Goal: Task Accomplishment & Management: Complete application form

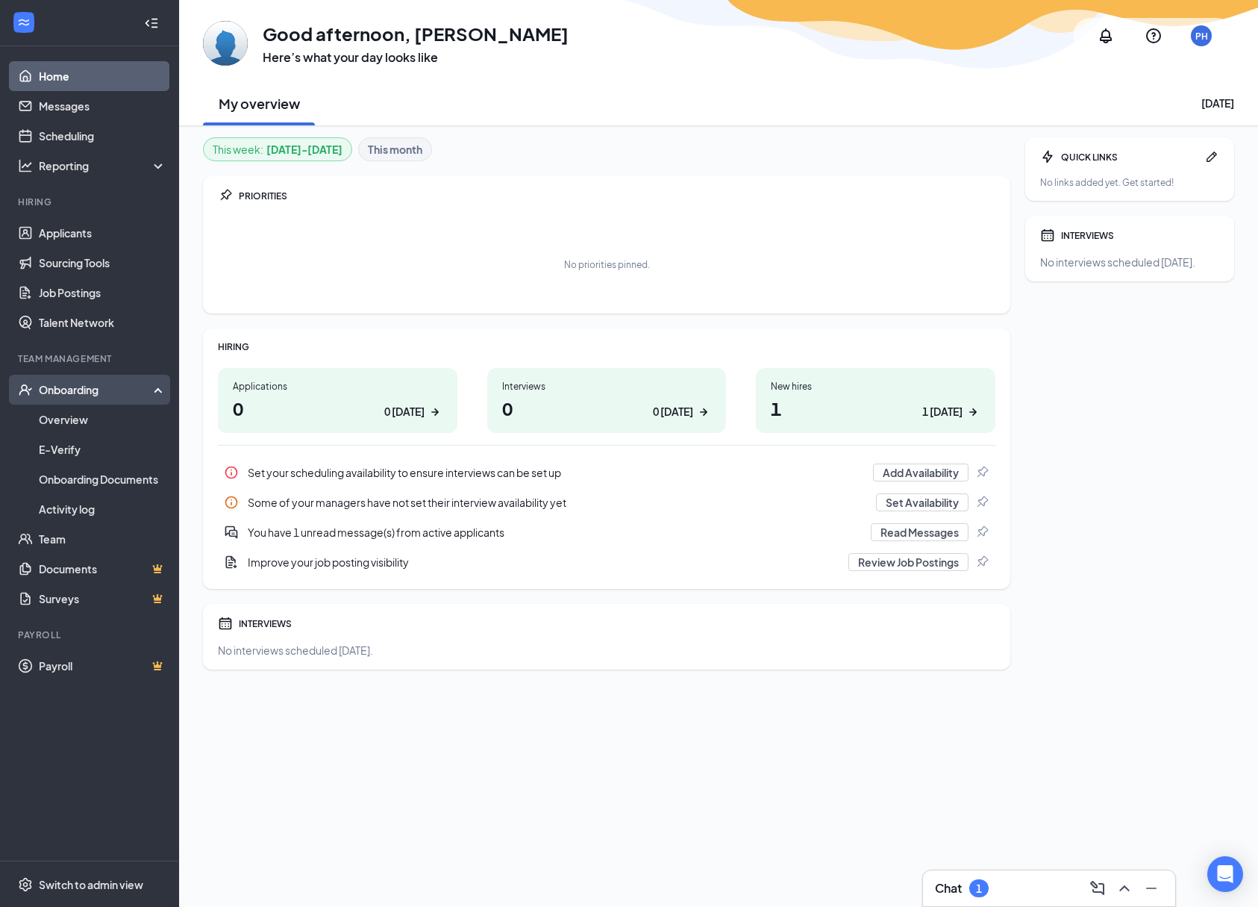
click at [87, 390] on div "Onboarding" at bounding box center [96, 389] width 115 height 15
click at [87, 388] on div "Onboarding" at bounding box center [96, 389] width 115 height 15
click at [72, 423] on link "Overview" at bounding box center [103, 420] width 128 height 30
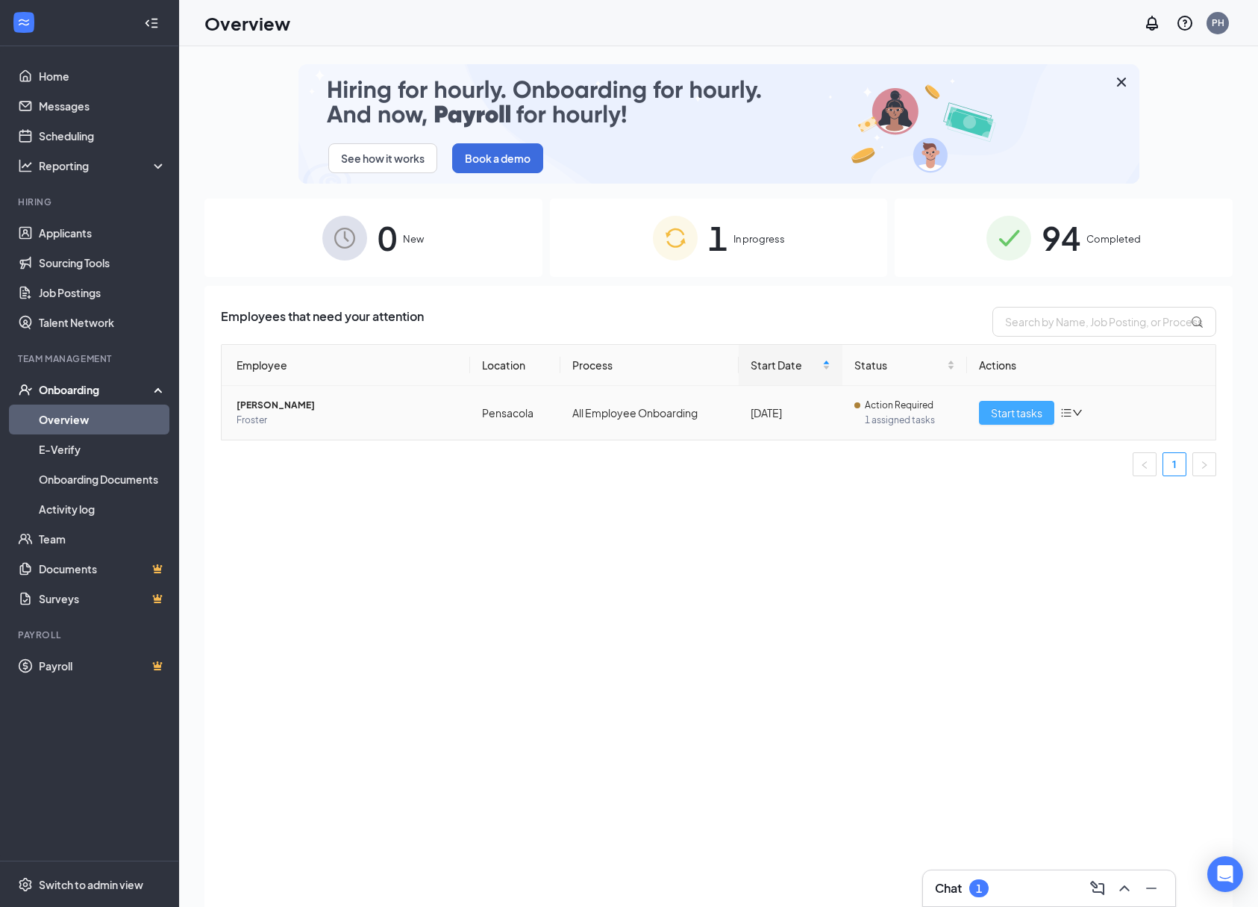
scroll to position [3, 0]
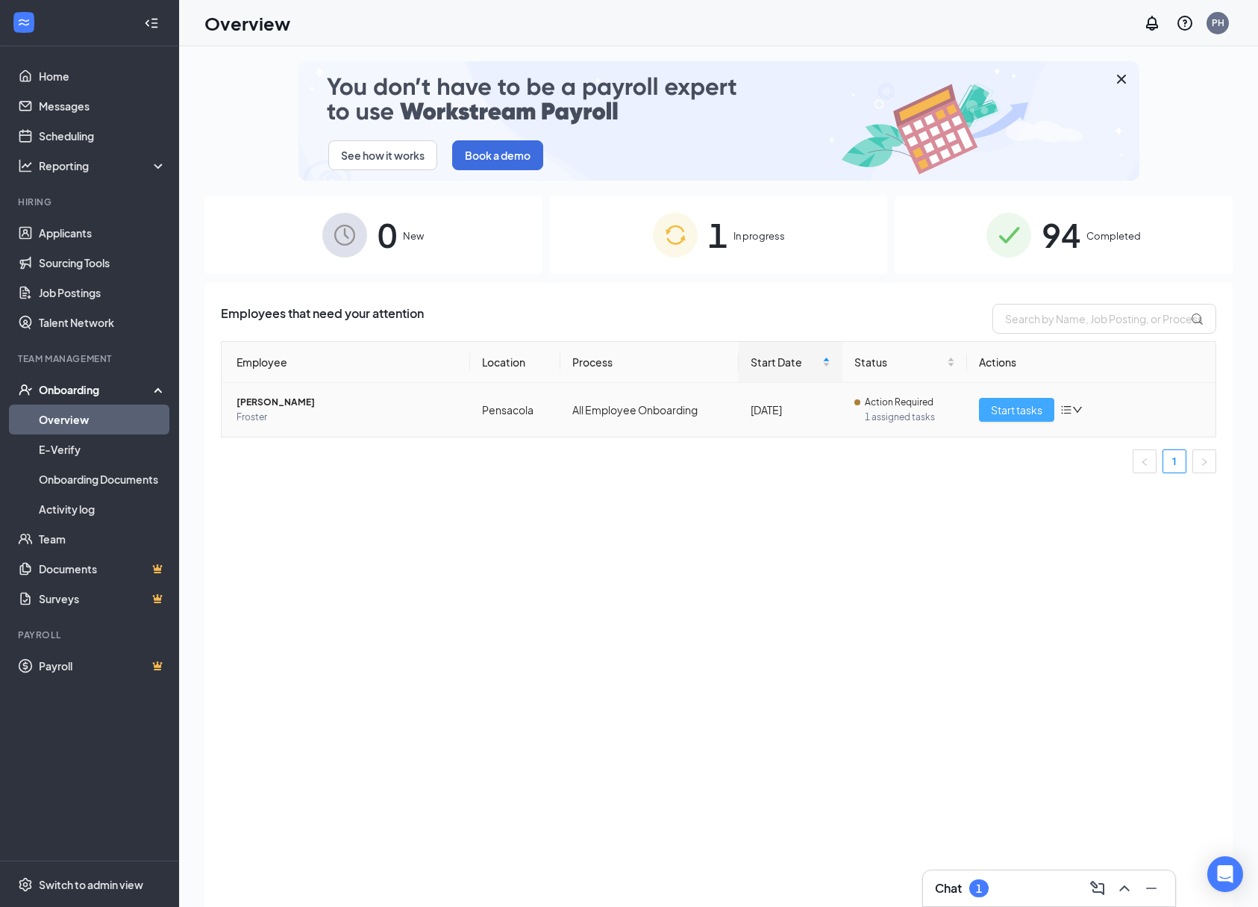
click at [1016, 411] on span "Start tasks" at bounding box center [1017, 410] width 52 height 16
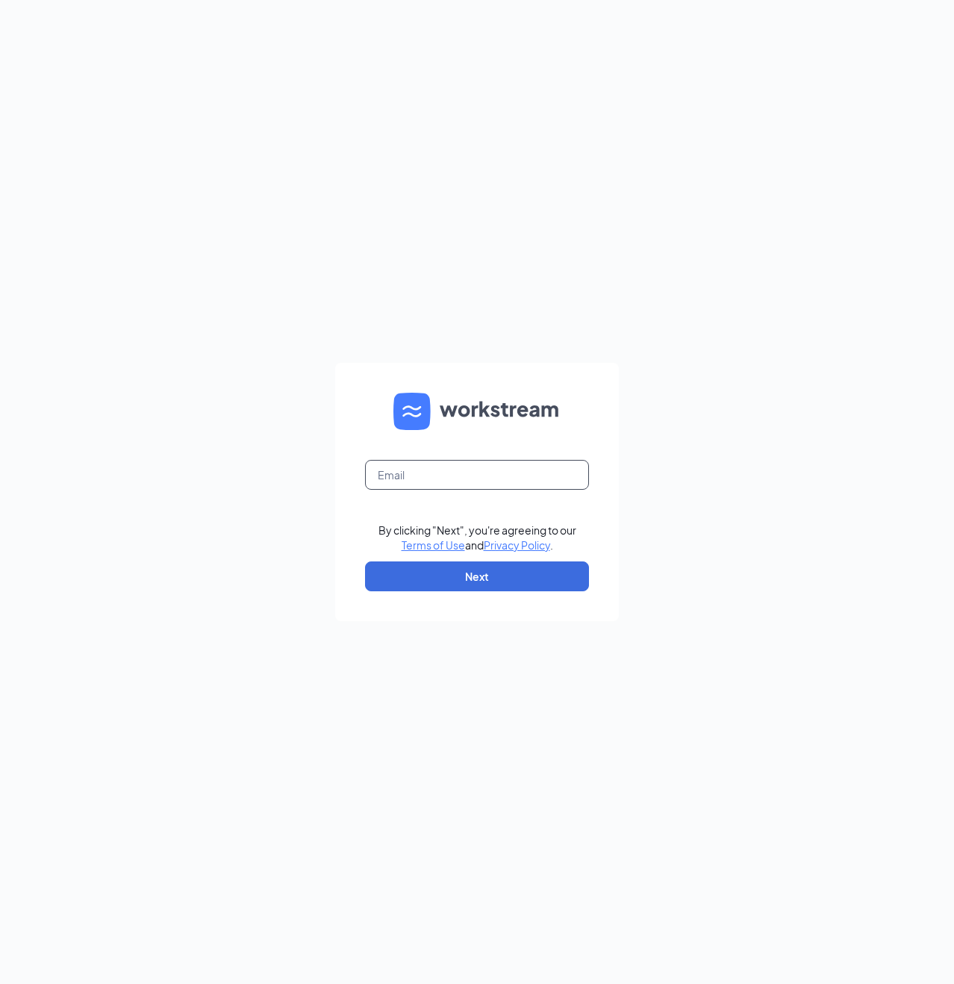
click at [405, 475] on input "text" at bounding box center [477, 475] width 224 height 30
type input "pat.haller@nothingbundtcakes.com"
click at [471, 569] on button "Next" at bounding box center [477, 576] width 224 height 30
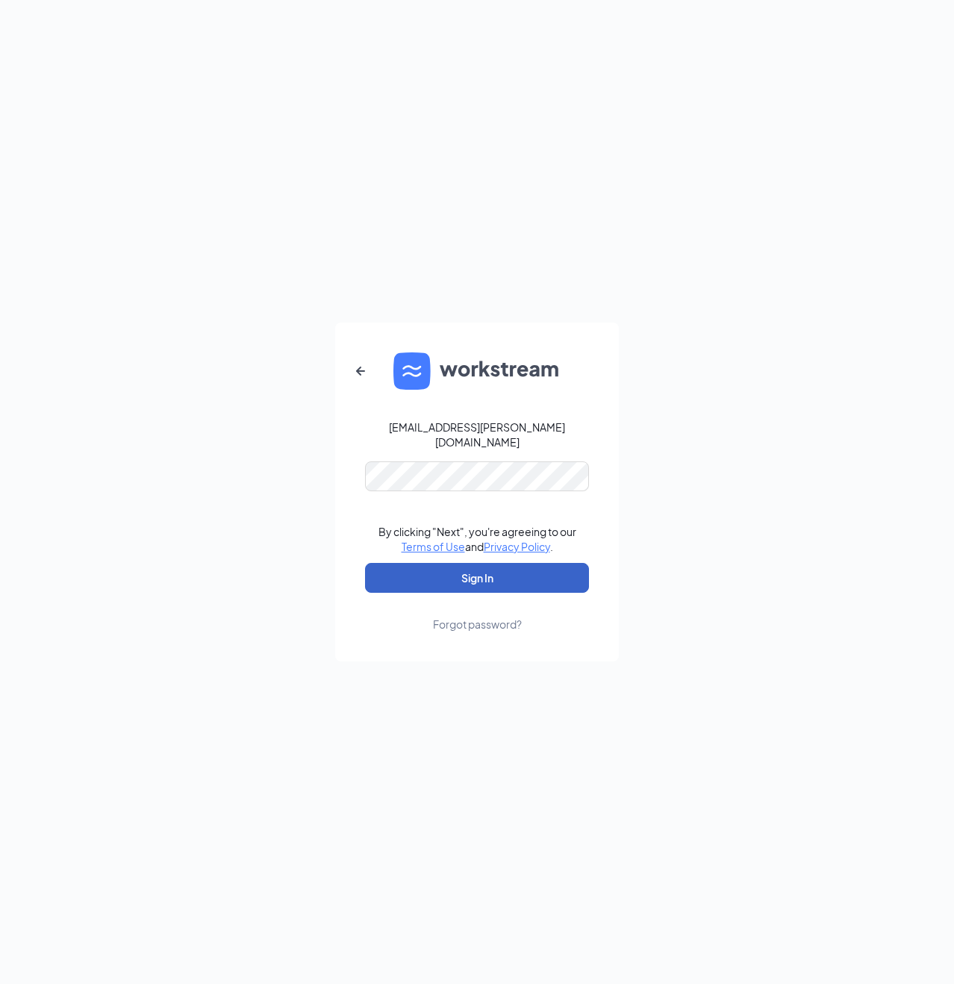
click at [480, 567] on button "Sign In" at bounding box center [477, 578] width 224 height 30
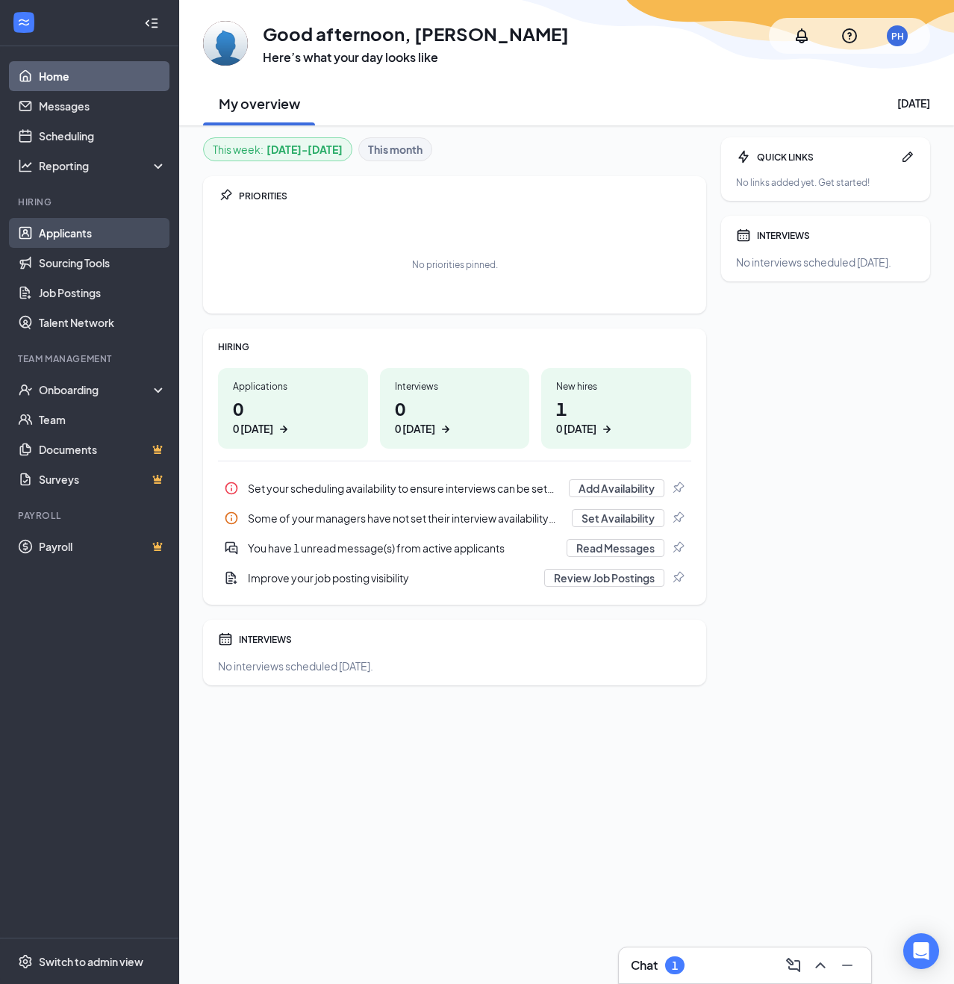
click at [81, 228] on link "Applicants" at bounding box center [103, 233] width 128 height 30
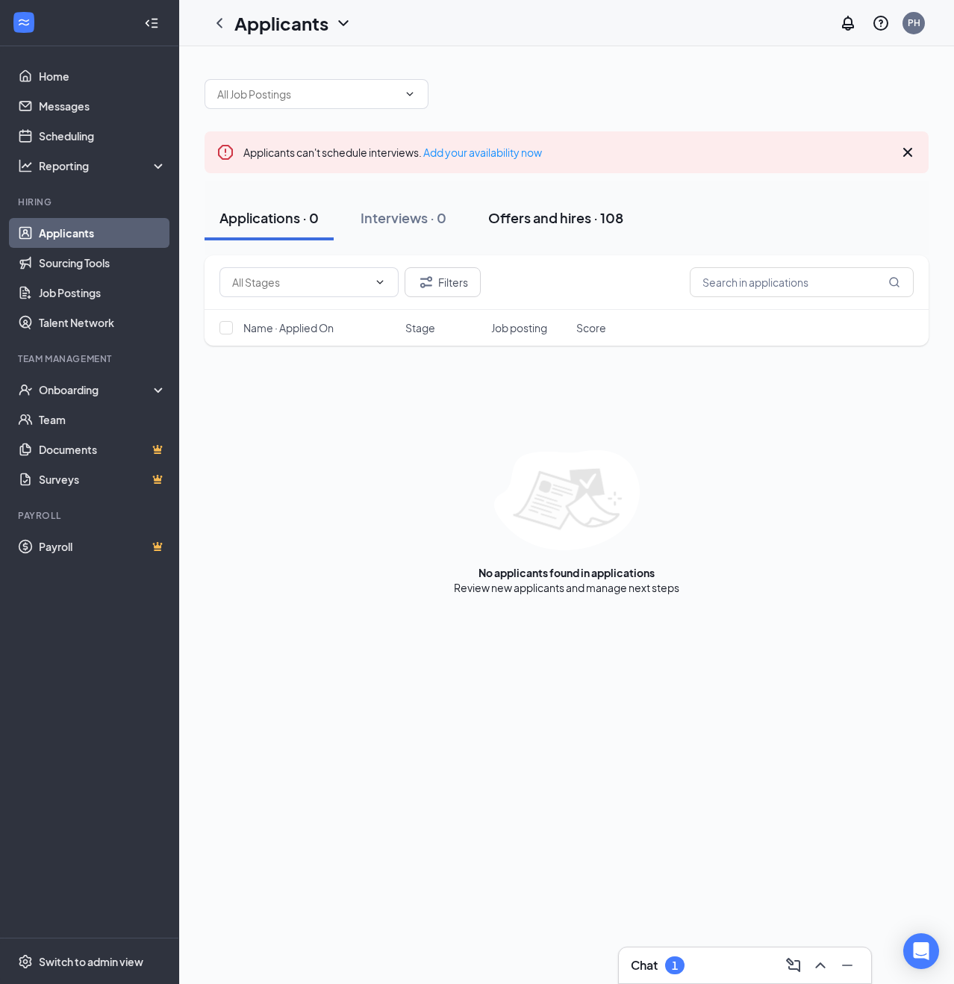
click at [530, 217] on div "Offers and hires · 108" at bounding box center [555, 217] width 135 height 19
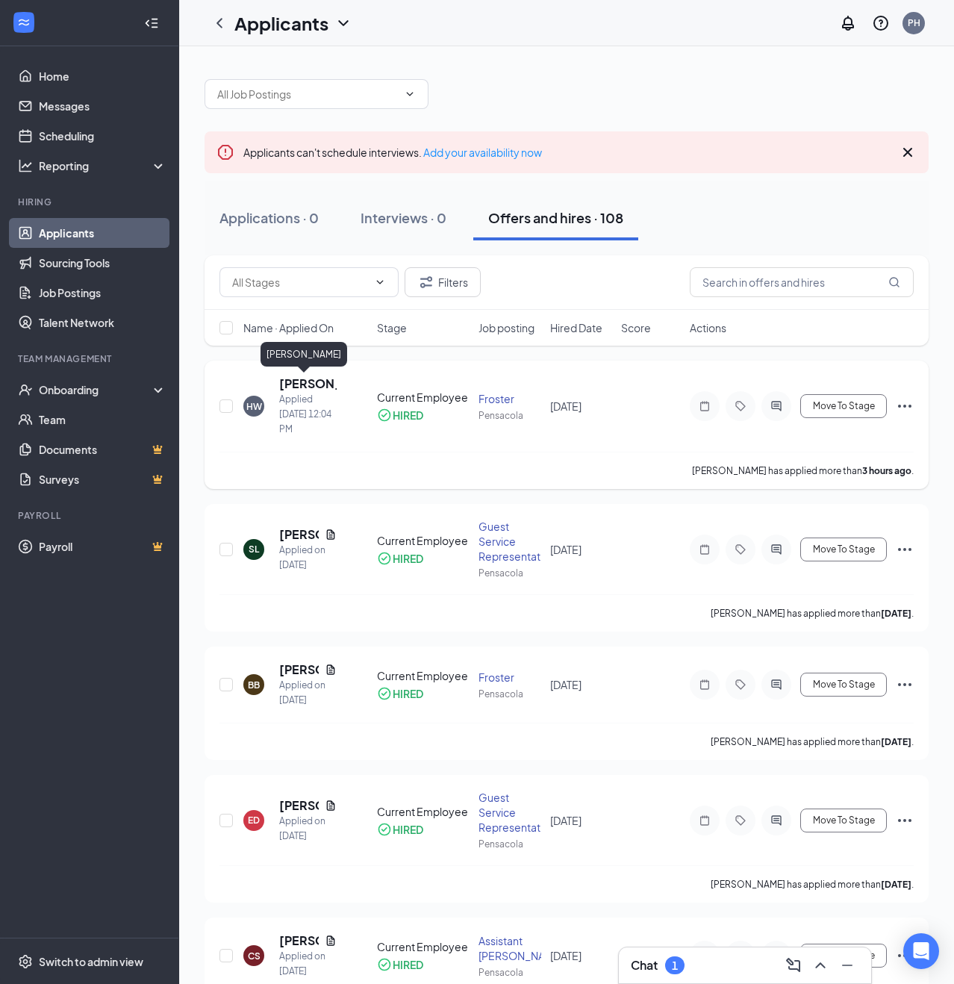
click at [300, 382] on h5 "[PERSON_NAME]" at bounding box center [307, 383] width 57 height 16
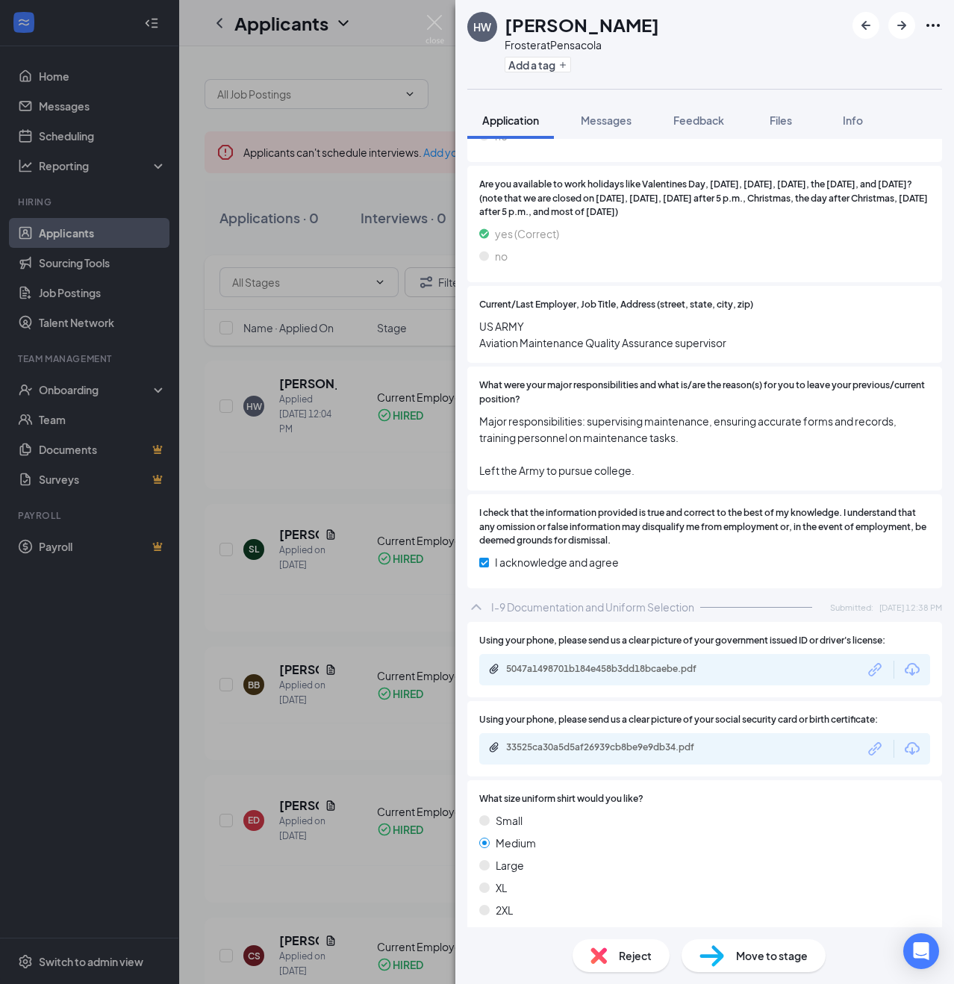
scroll to position [1324, 0]
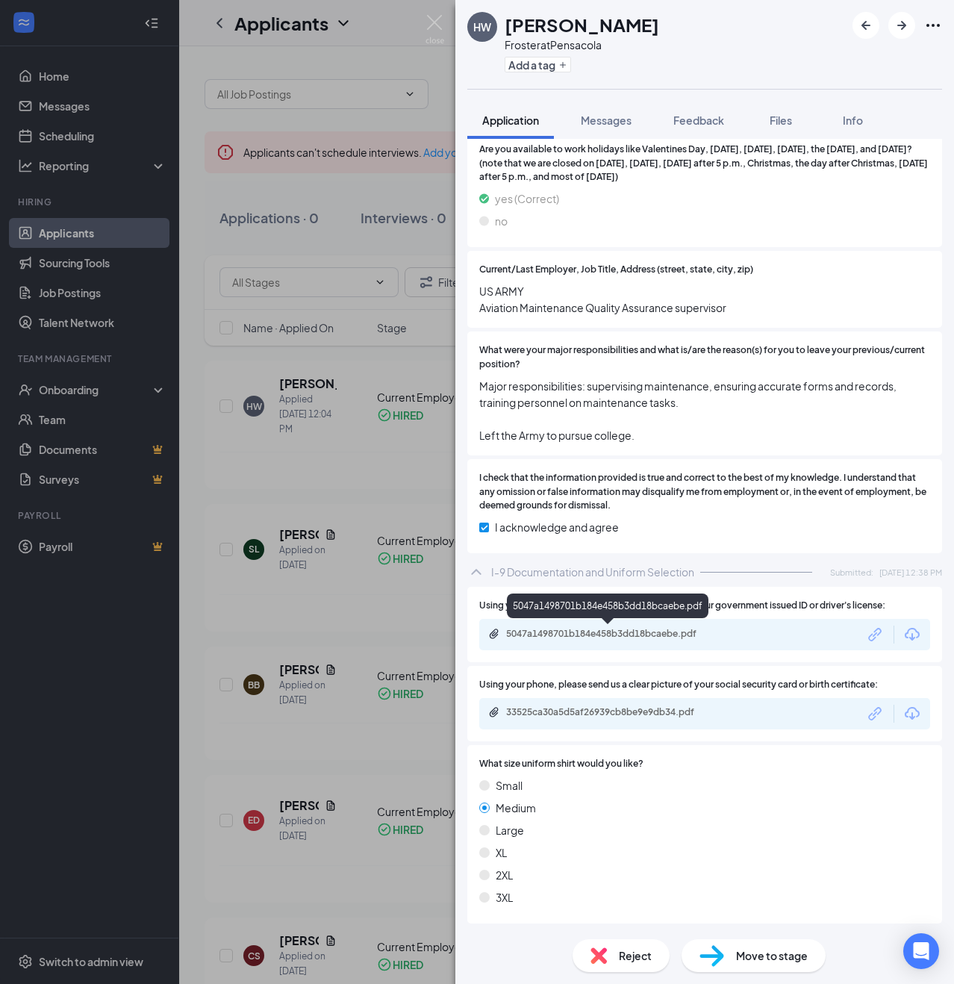
click at [641, 633] on div "5047a1498701b184e458b3dd18bcaebe.pdf" at bounding box center [610, 634] width 209 height 12
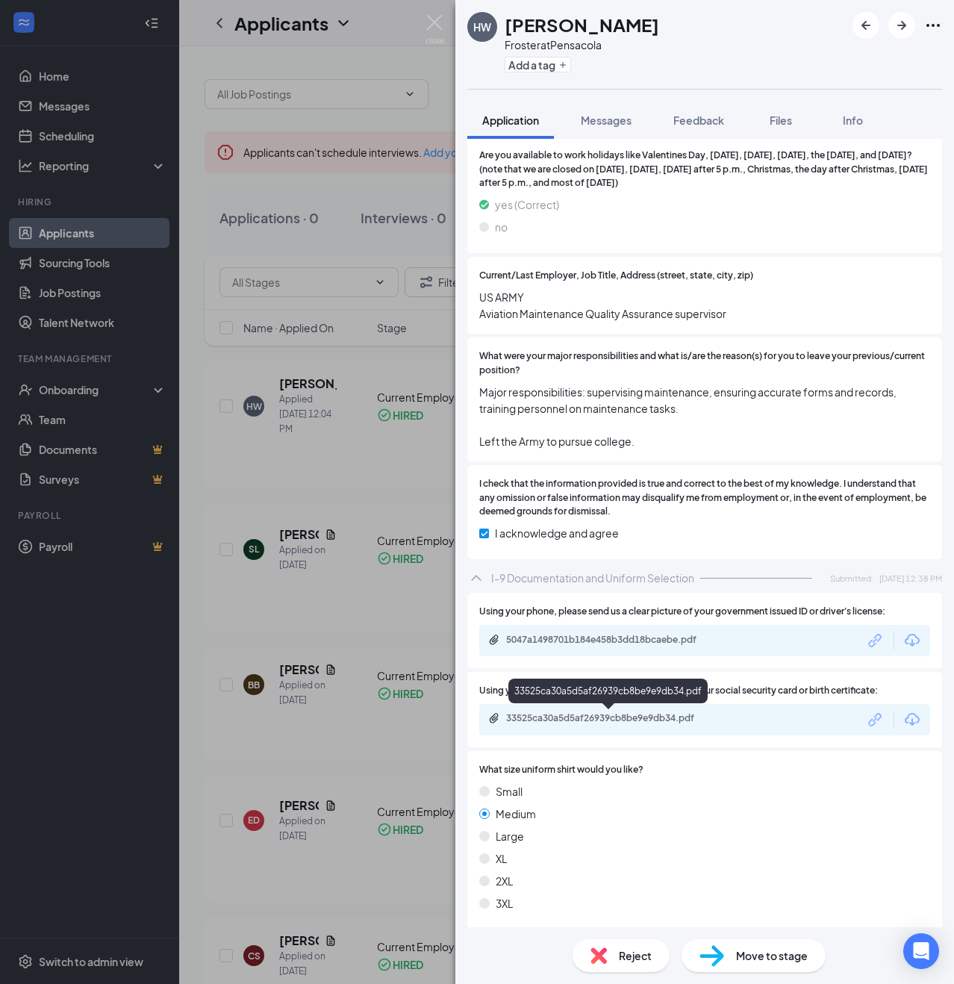
click at [557, 723] on div "33525ca30a5d5af26939cb8be9e9db34.pdf" at bounding box center [610, 718] width 209 height 12
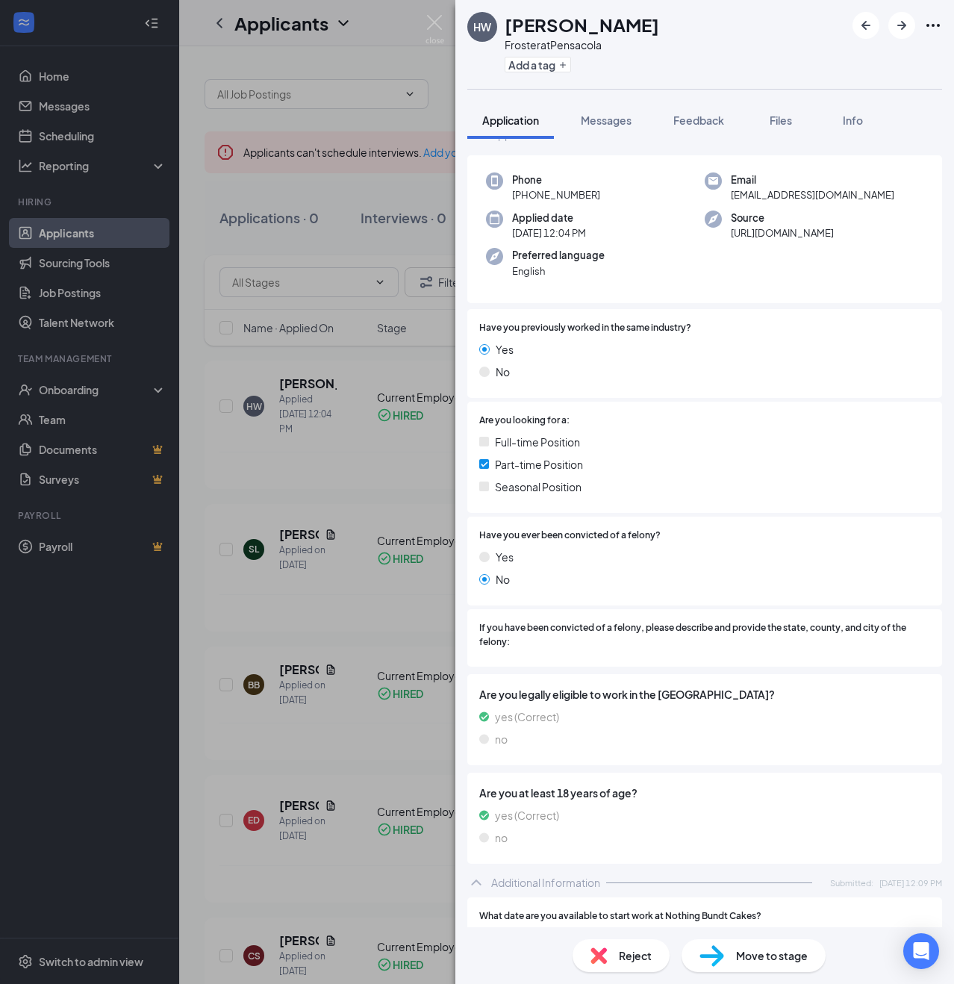
scroll to position [0, 0]
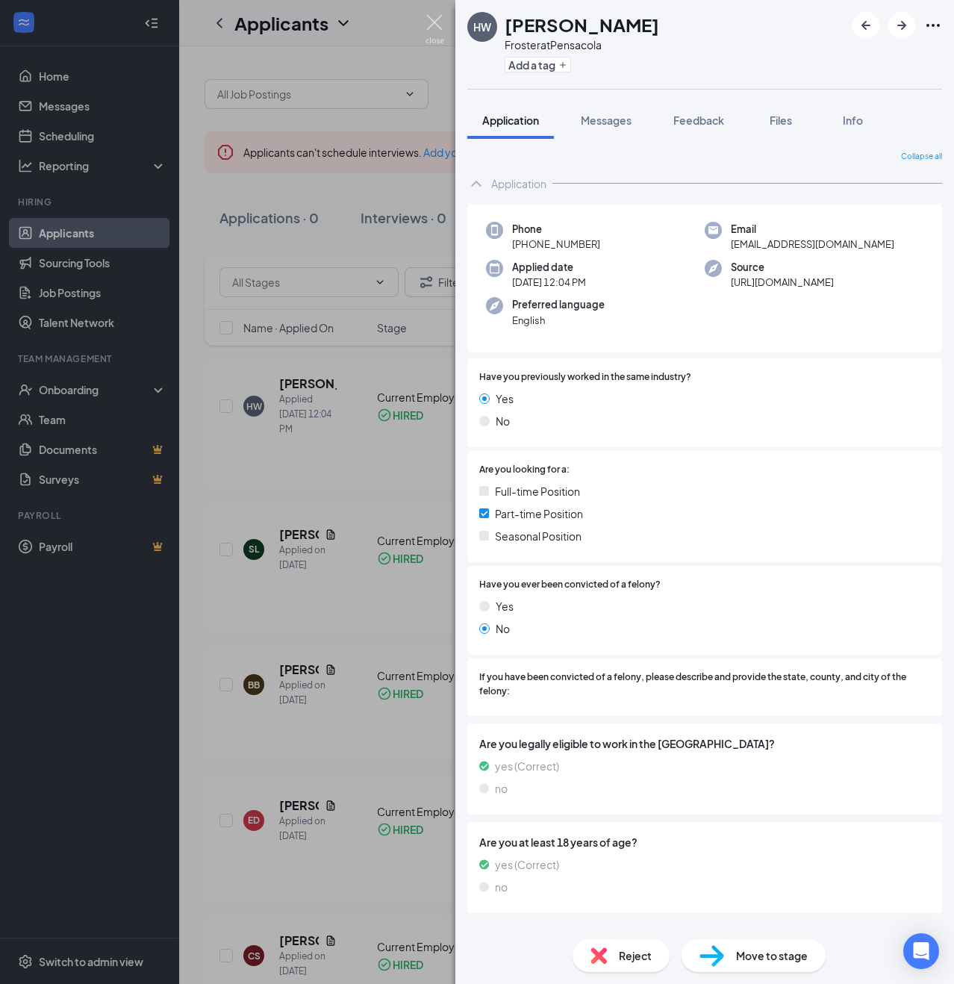
click at [435, 22] on img at bounding box center [434, 29] width 19 height 29
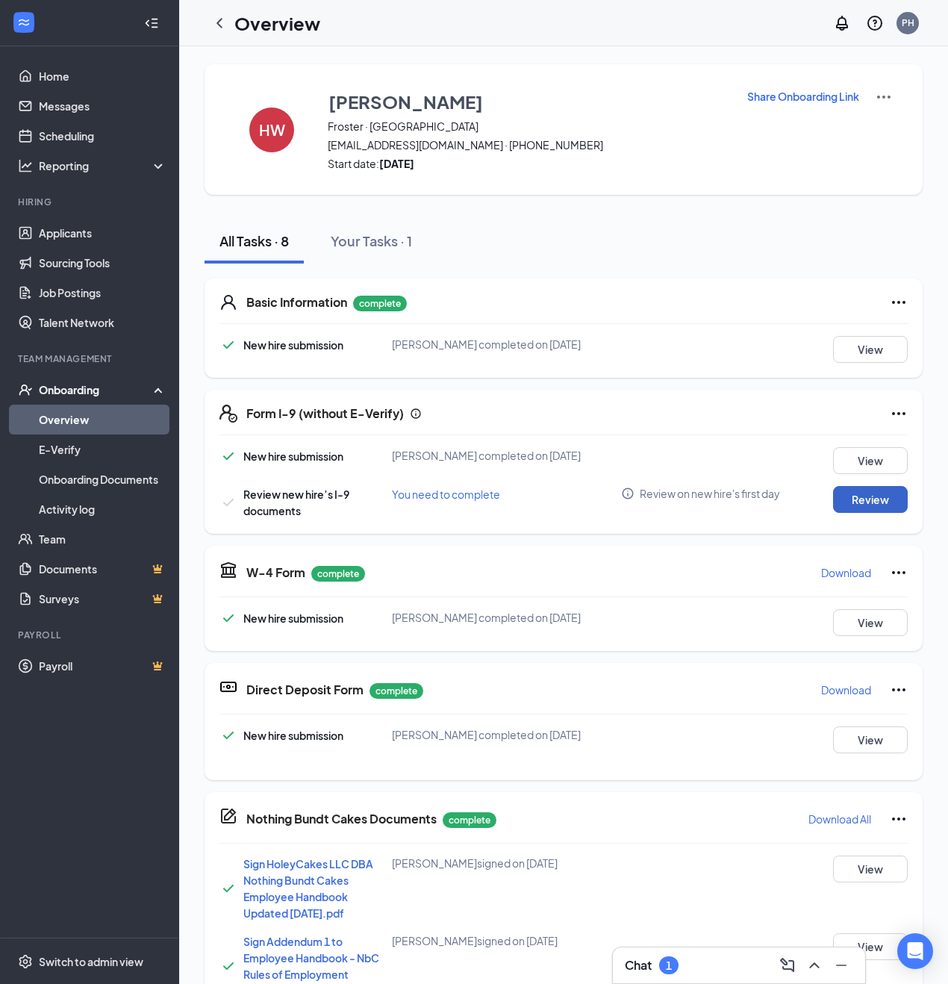
click at [870, 509] on button "Review" at bounding box center [870, 499] width 75 height 27
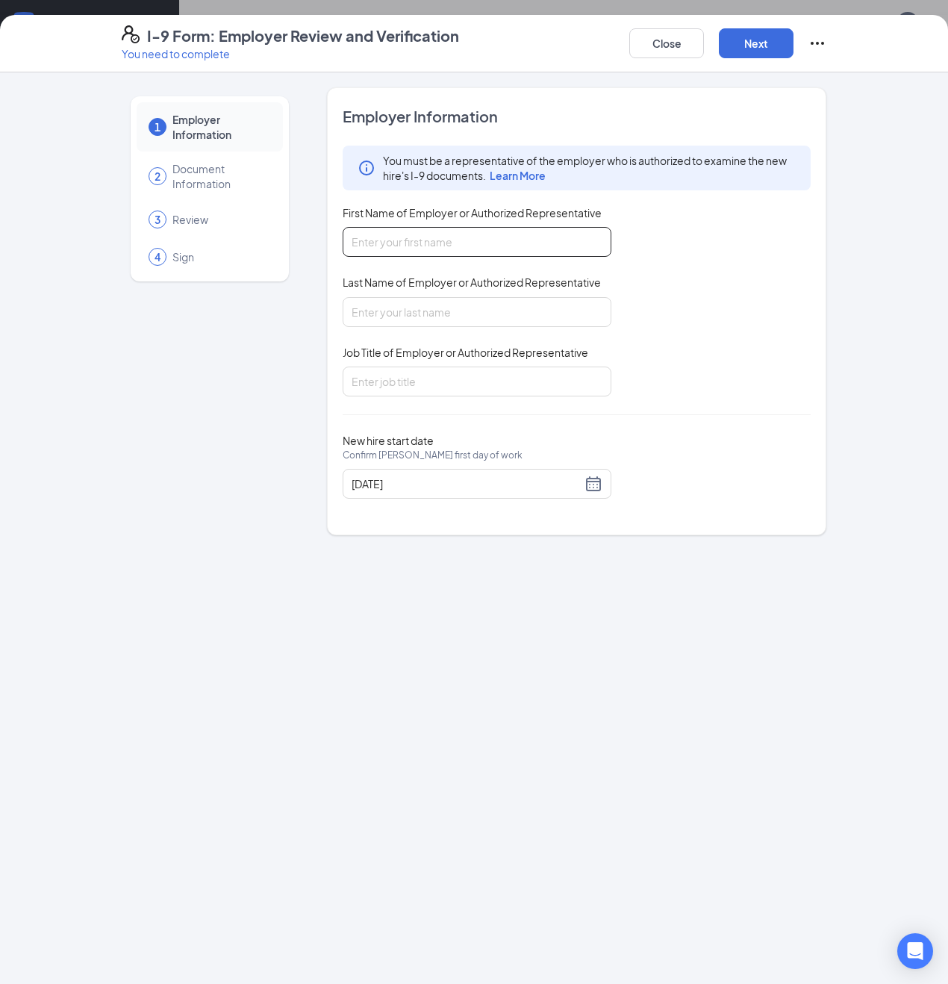
click at [434, 244] on input "First Name of Employer or Authorized Representative" at bounding box center [477, 242] width 269 height 30
click at [378, 242] on input "First Name of Employer or Authorized Representative" at bounding box center [477, 242] width 269 height 30
type input "Patrick"
type input "Haller"
click at [395, 384] on input "Job Title of Employer or Authorized Representative" at bounding box center [477, 381] width 269 height 30
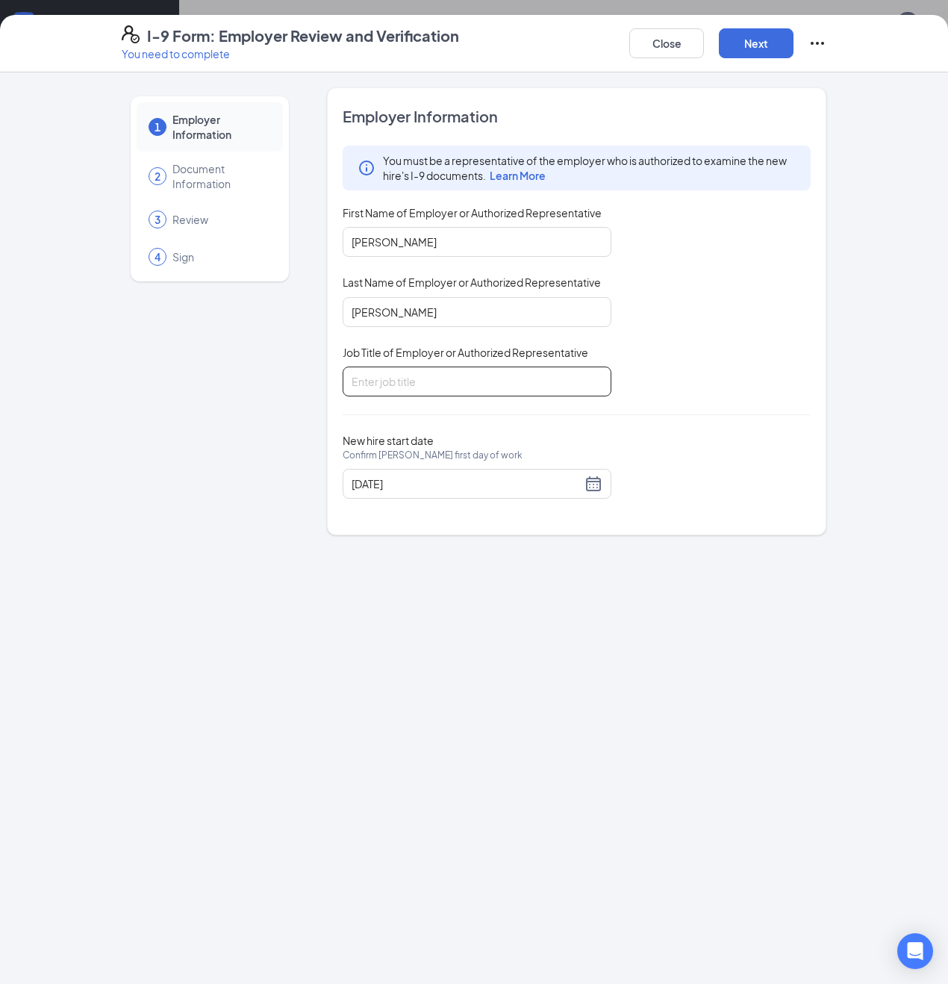
type input "Managing Member"
click at [760, 44] on button "Next" at bounding box center [756, 43] width 75 height 30
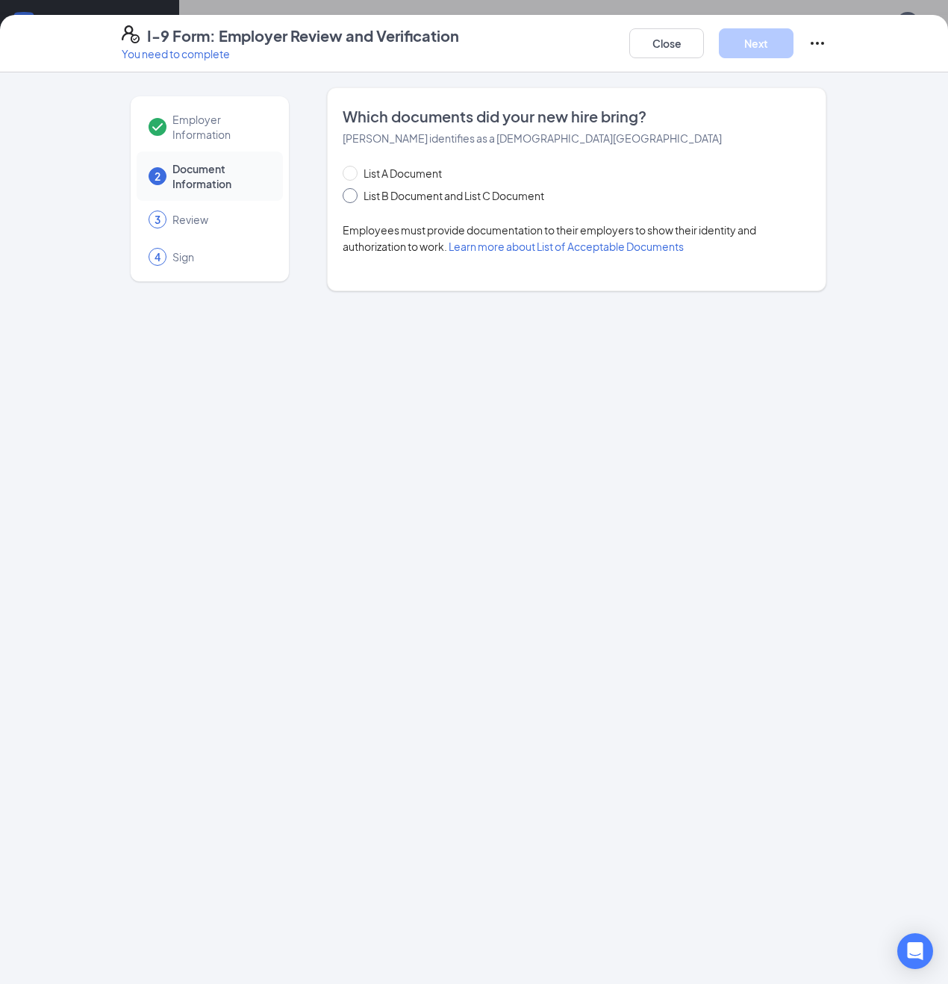
drag, startPoint x: 351, startPoint y: 196, endPoint x: 383, endPoint y: 201, distance: 32.4
click at [352, 196] on input "List B Document and List C Document" at bounding box center [348, 193] width 10 height 10
radio input "true"
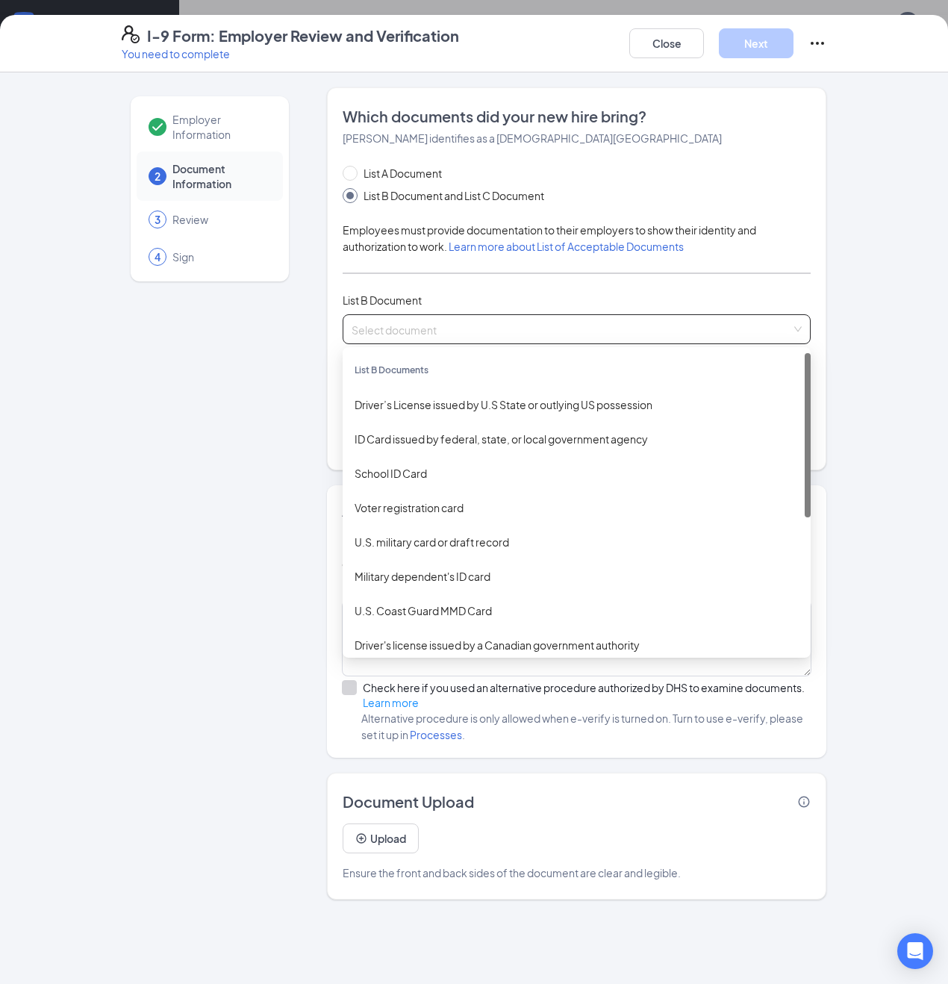
click at [396, 323] on input "search" at bounding box center [572, 326] width 440 height 22
click at [406, 408] on div "Driver’s License issued by U.S State or outlying US possession" at bounding box center [577, 404] width 444 height 16
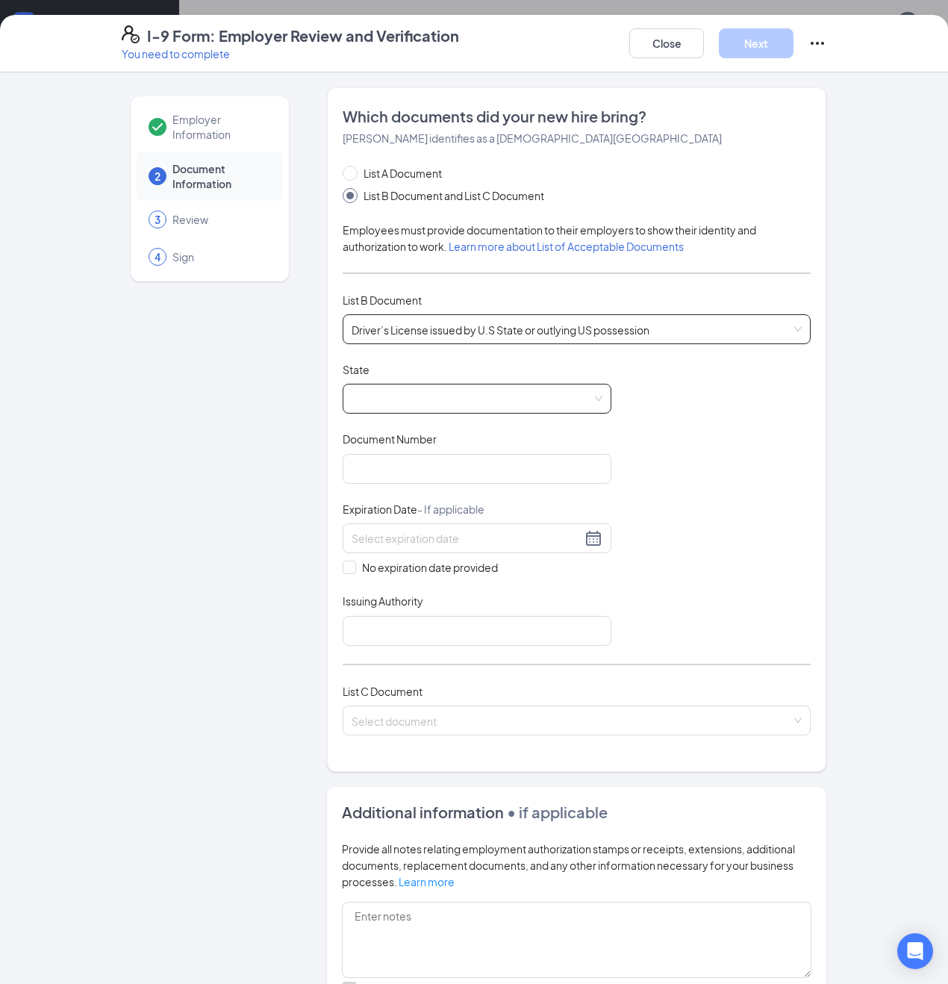
click at [387, 401] on span at bounding box center [477, 398] width 251 height 28
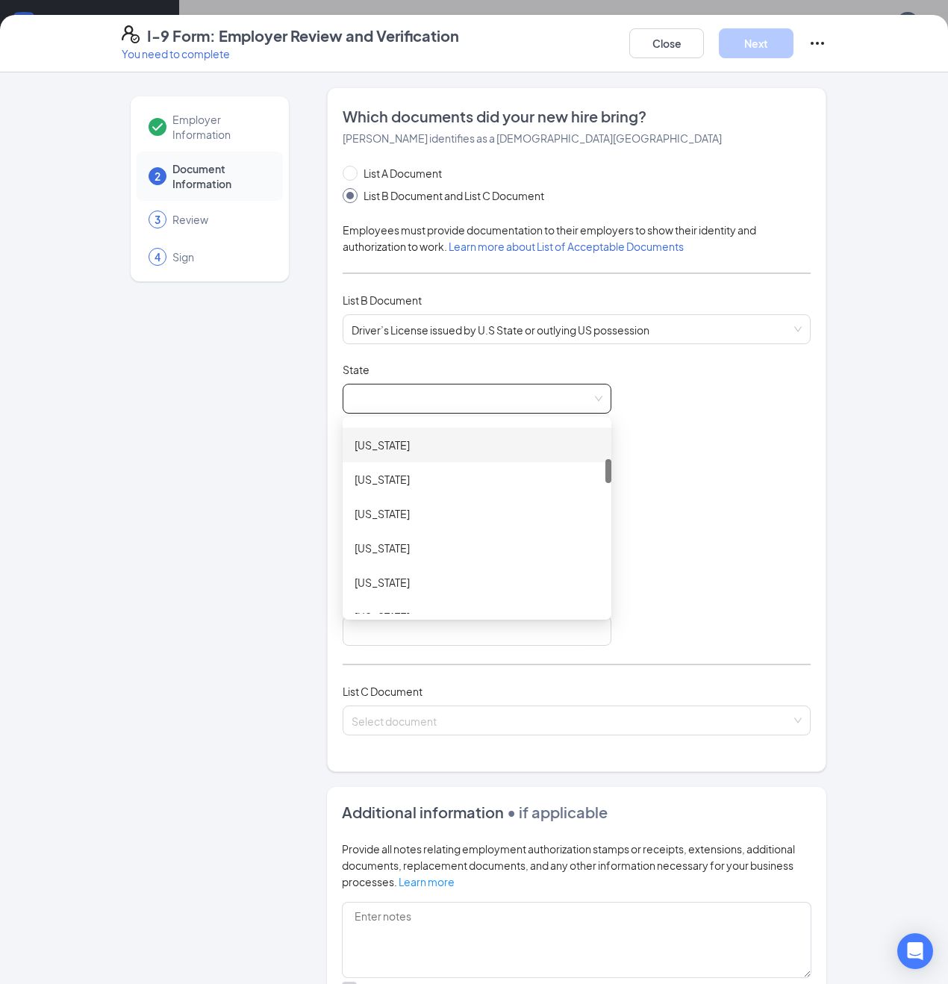
scroll to position [281, 0]
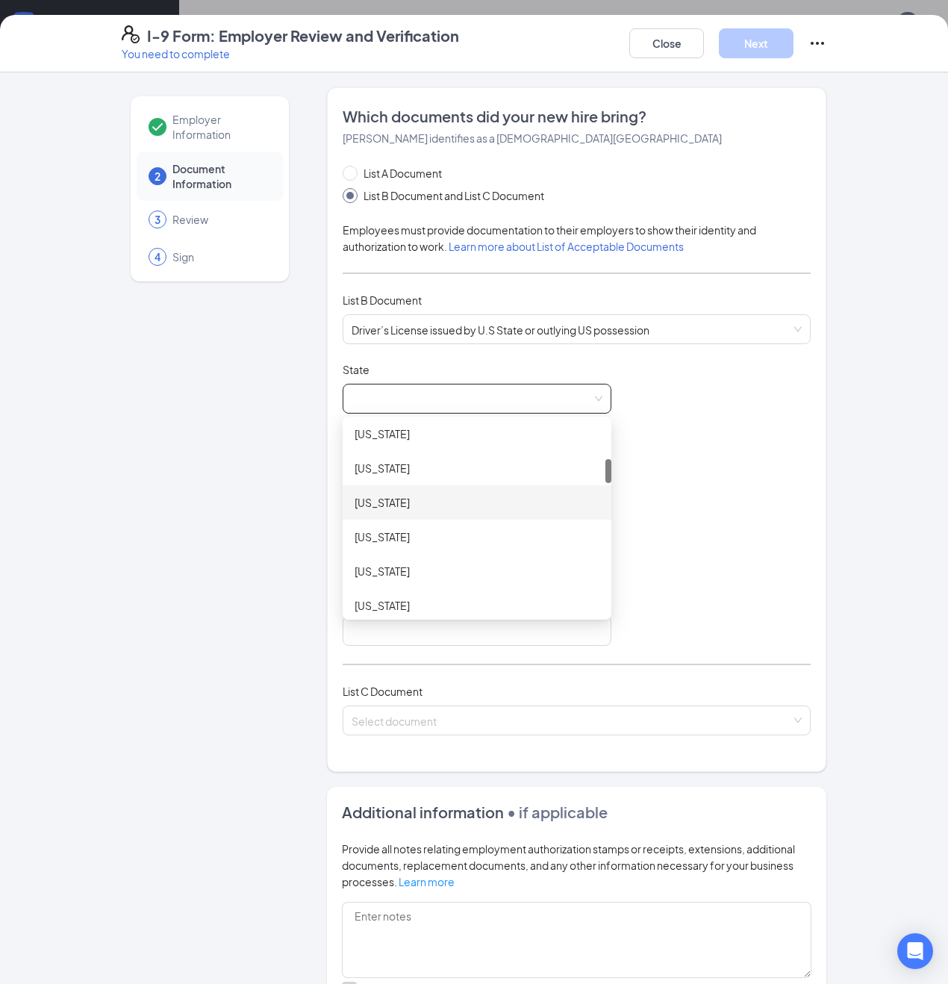
click at [379, 499] on div "Florida" at bounding box center [477, 502] width 245 height 16
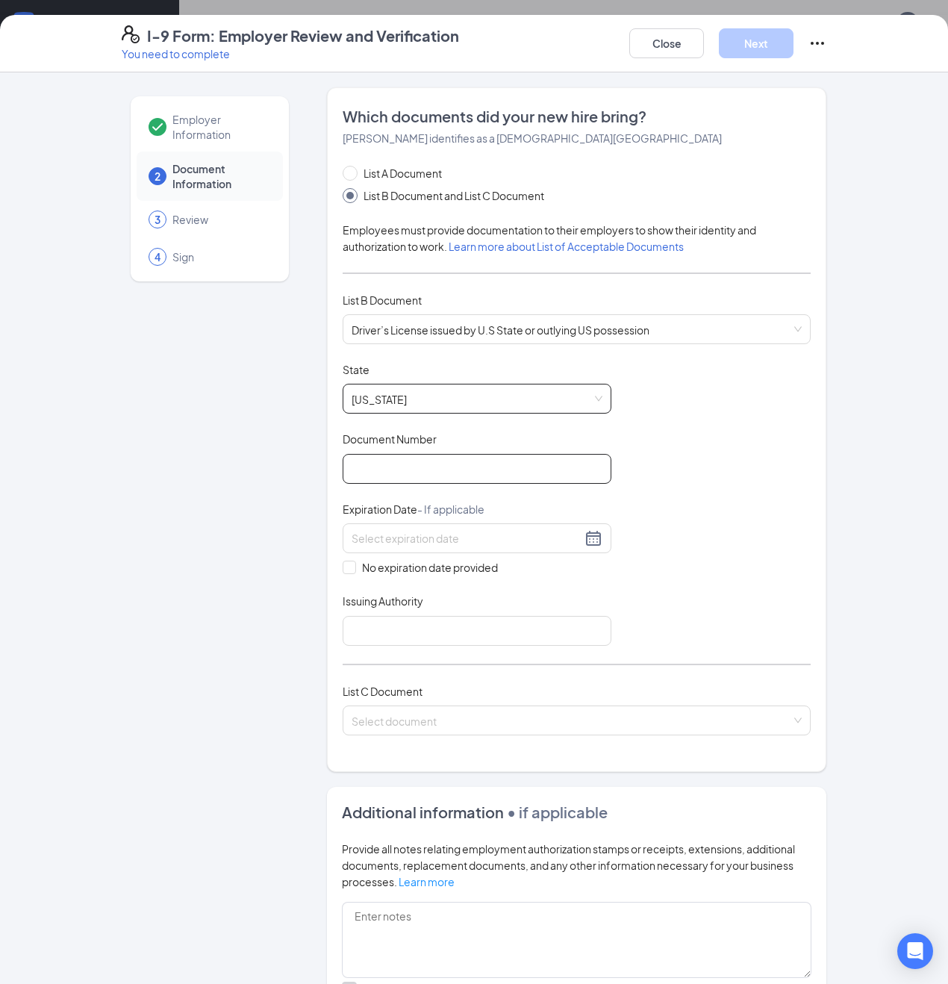
click at [403, 469] on input "Document Number" at bounding box center [477, 469] width 269 height 30
type input "W242-942-11-200-0"
click at [593, 534] on div at bounding box center [477, 538] width 251 height 18
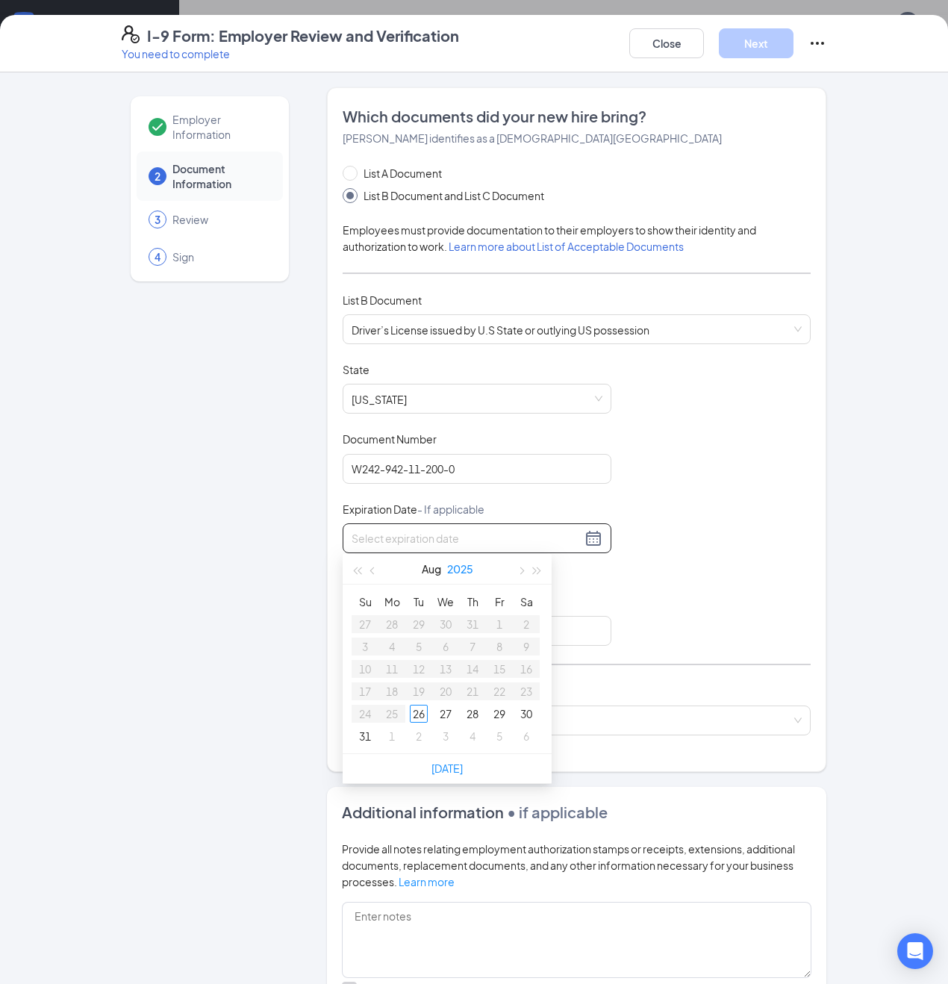
click at [465, 568] on button "2025" at bounding box center [460, 569] width 26 height 30
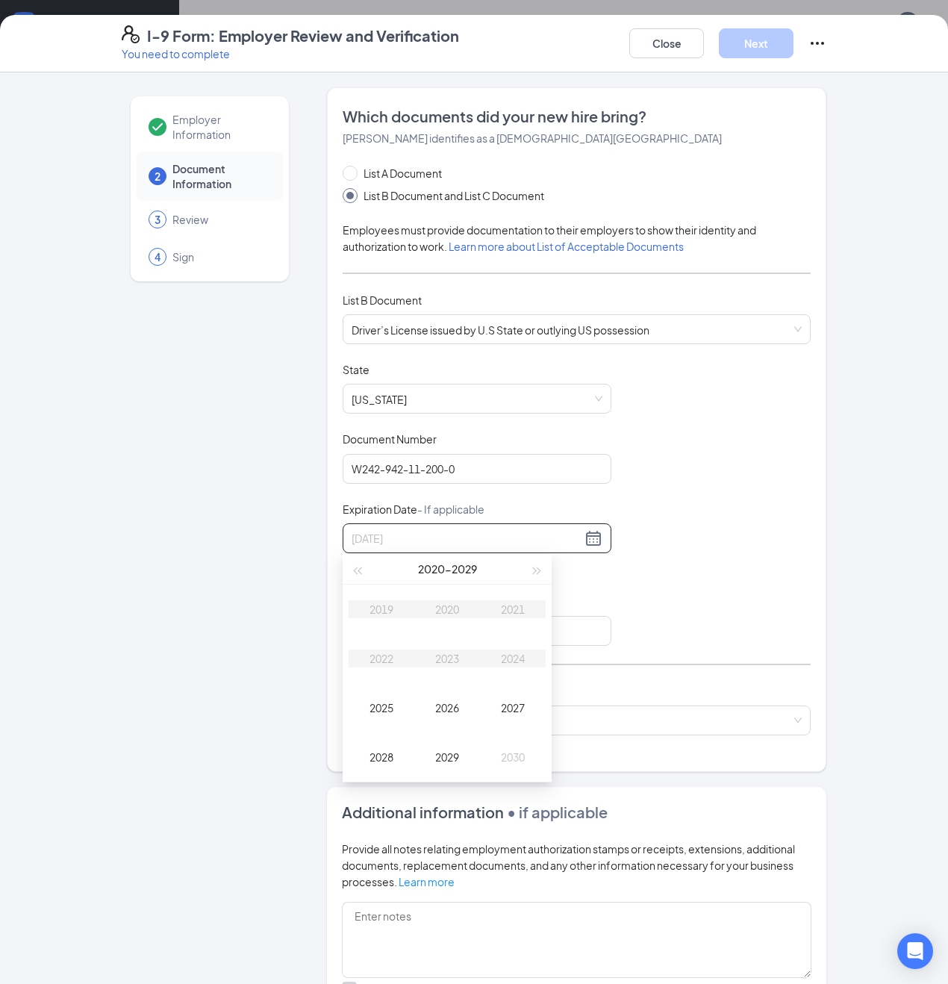
type input "08/26/2026"
type input "07/10/34"
click at [245, 623] on div "Employer Information 2 Document Information 3 Review 4 Sign" at bounding box center [210, 644] width 176 height 1114
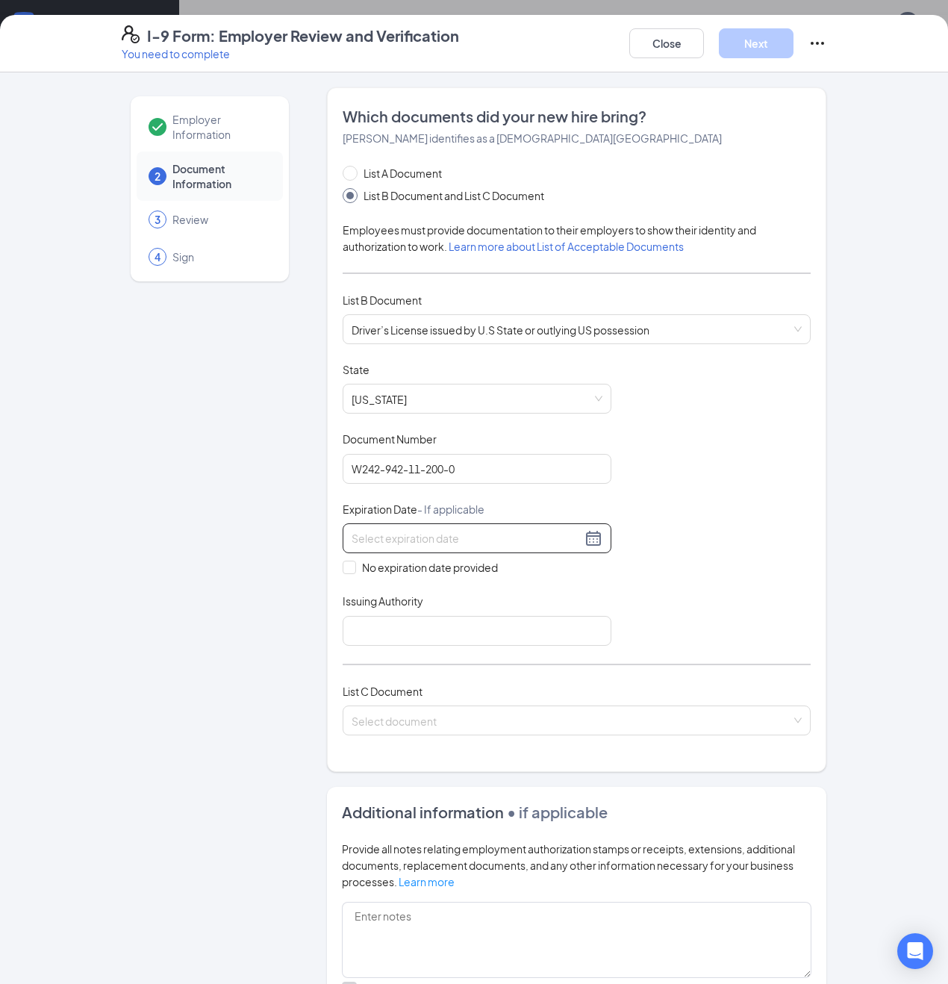
click at [414, 536] on input at bounding box center [467, 538] width 230 height 16
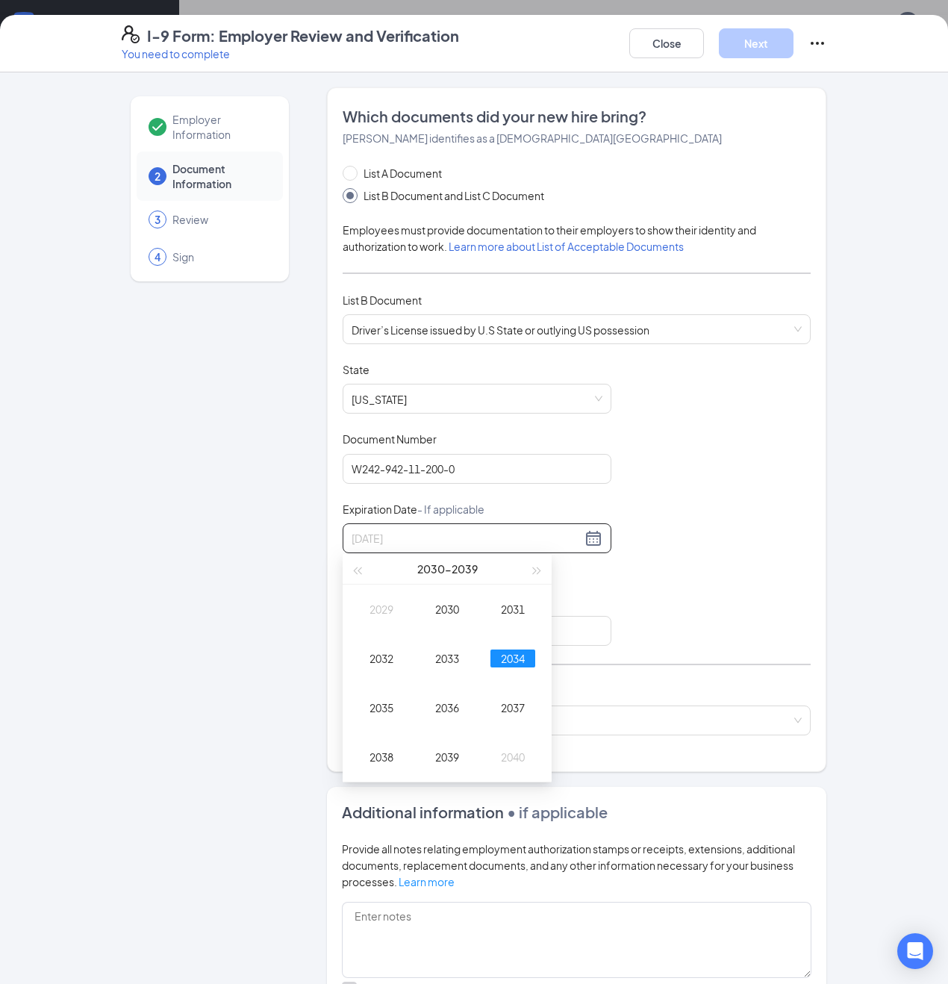
click at [511, 658] on div "2034" at bounding box center [512, 658] width 45 height 18
click at [394, 669] on div "10" at bounding box center [392, 669] width 18 height 18
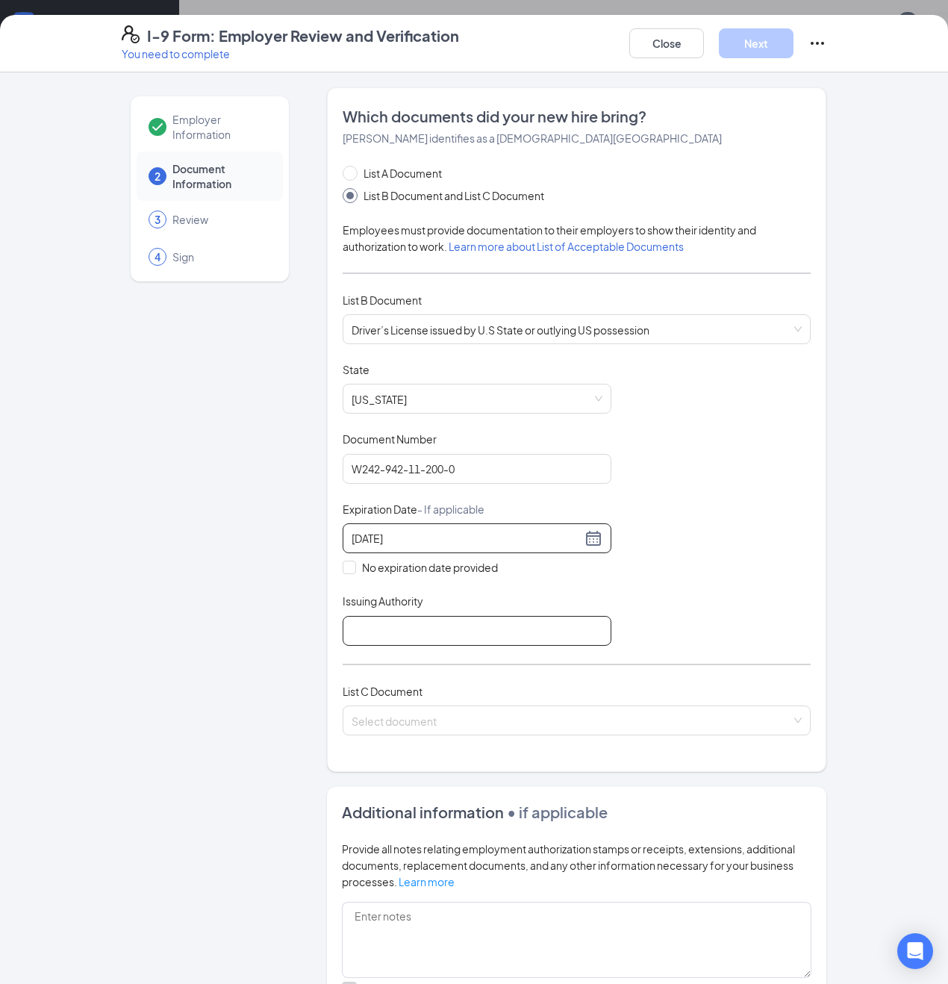
type input "07/10/2034"
click at [367, 631] on input "Issuing Authority" at bounding box center [477, 631] width 269 height 30
type input "FL"
click at [391, 720] on input "search" at bounding box center [572, 717] width 440 height 22
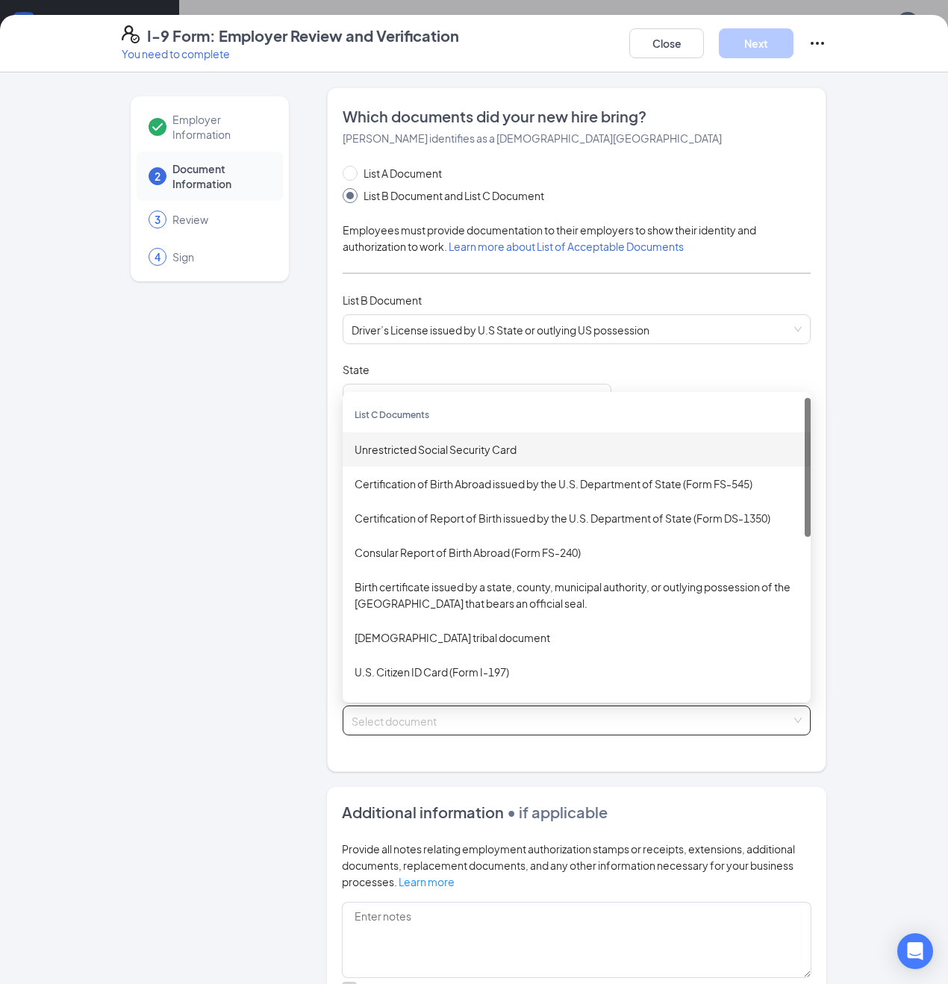
click at [406, 446] on div "Unrestricted Social Security Card" at bounding box center [577, 449] width 444 height 16
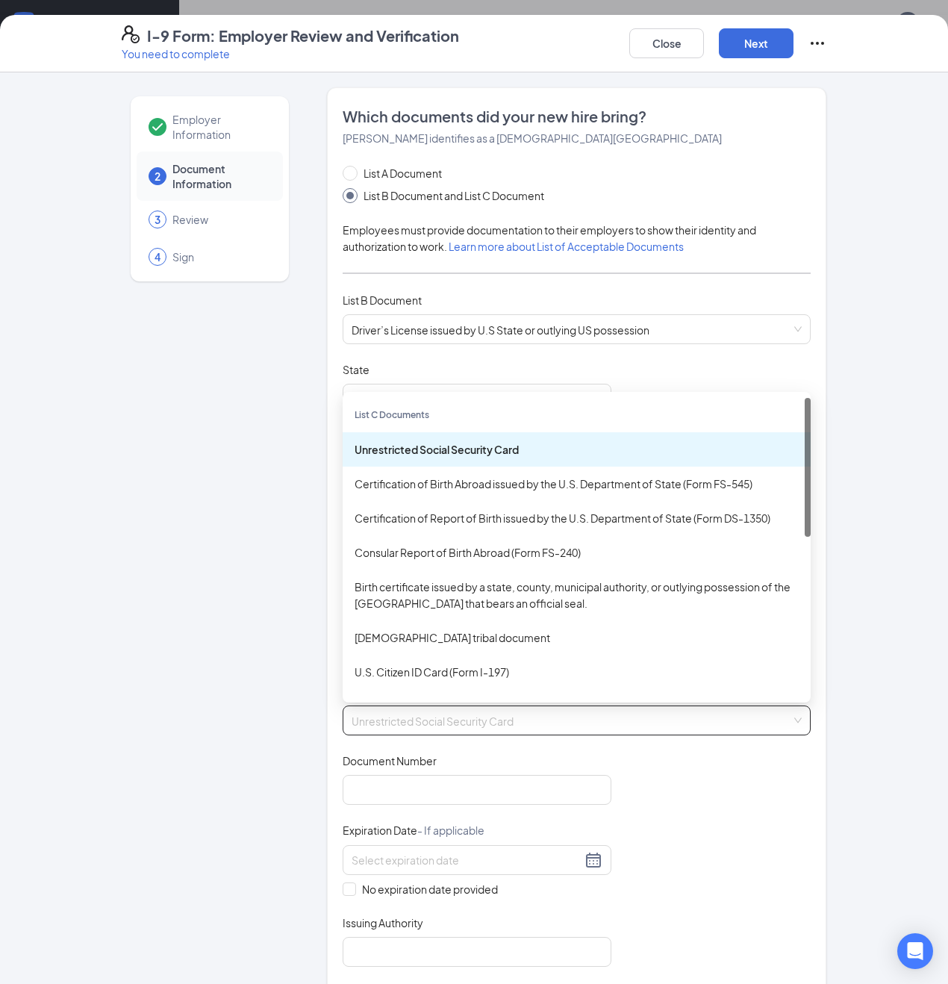
click at [393, 718] on span "Unrestricted Social Security Card" at bounding box center [577, 720] width 450 height 28
click at [402, 329] on span "Driver’s License issued by U.S State or outlying US possession" at bounding box center [577, 329] width 450 height 28
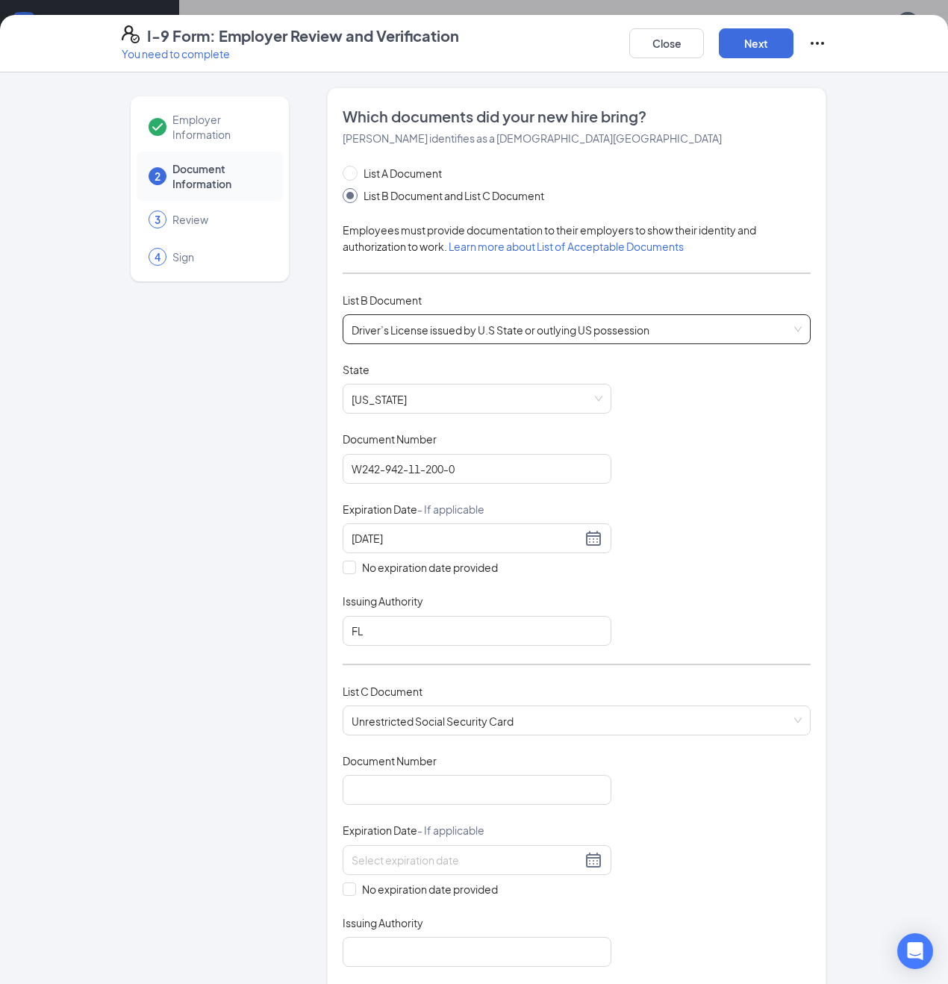
click at [402, 328] on span "Driver’s License issued by U.S State or outlying US possession" at bounding box center [577, 329] width 450 height 28
click at [374, 328] on span "Driver’s License issued by U.S State or outlying US possession" at bounding box center [577, 329] width 450 height 28
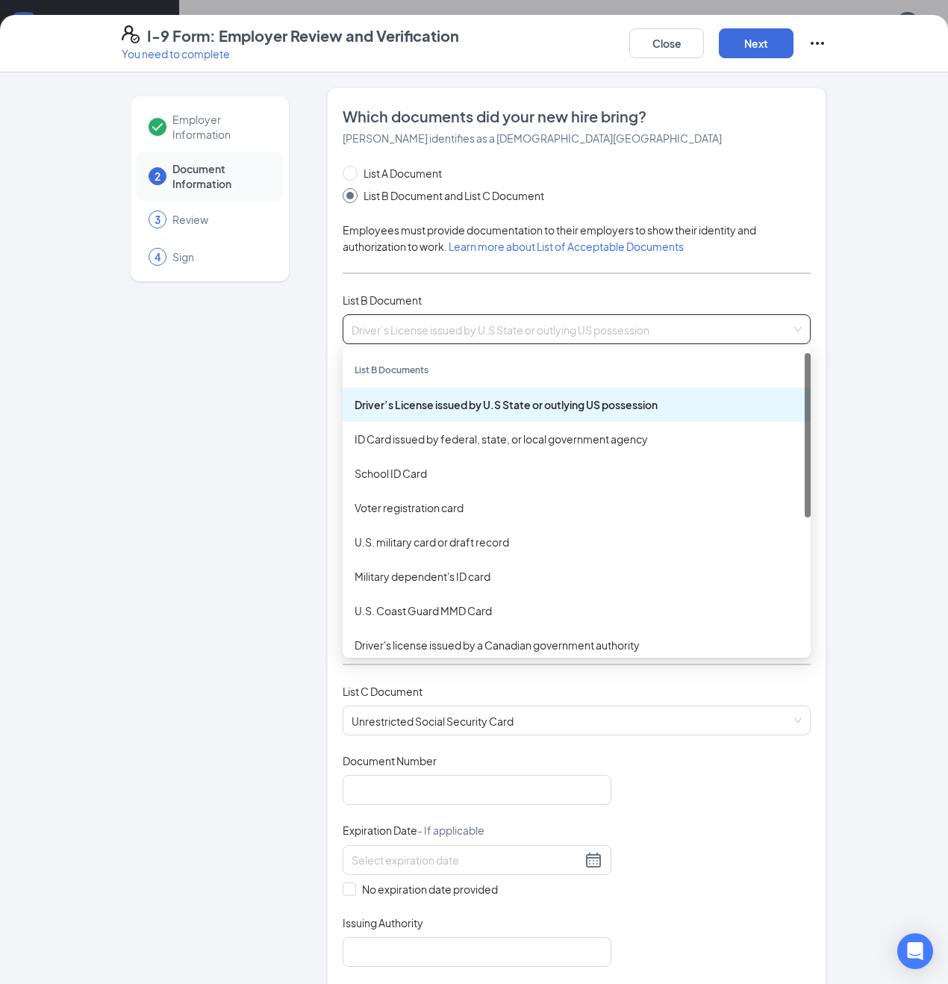
click at [445, 401] on div "Driver’s License issued by U.S State or outlying US possession" at bounding box center [577, 404] width 444 height 16
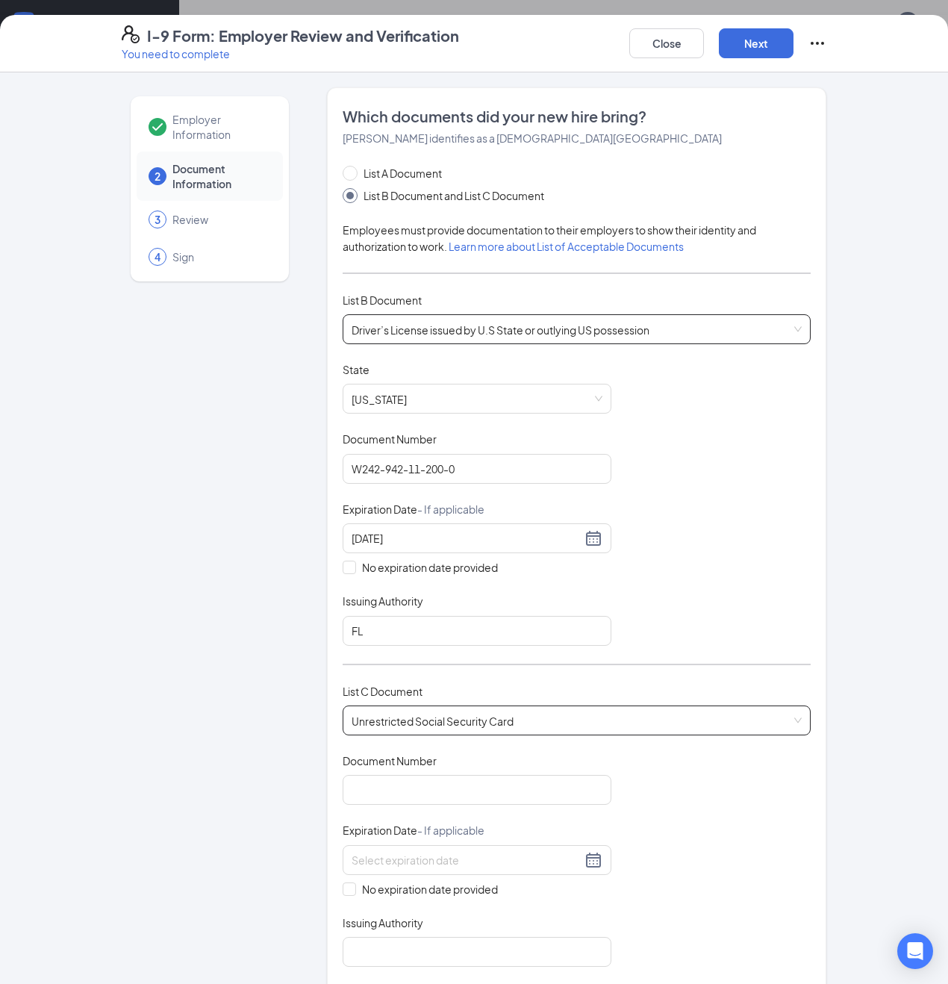
click at [443, 718] on span "Unrestricted Social Security Card" at bounding box center [577, 720] width 450 height 28
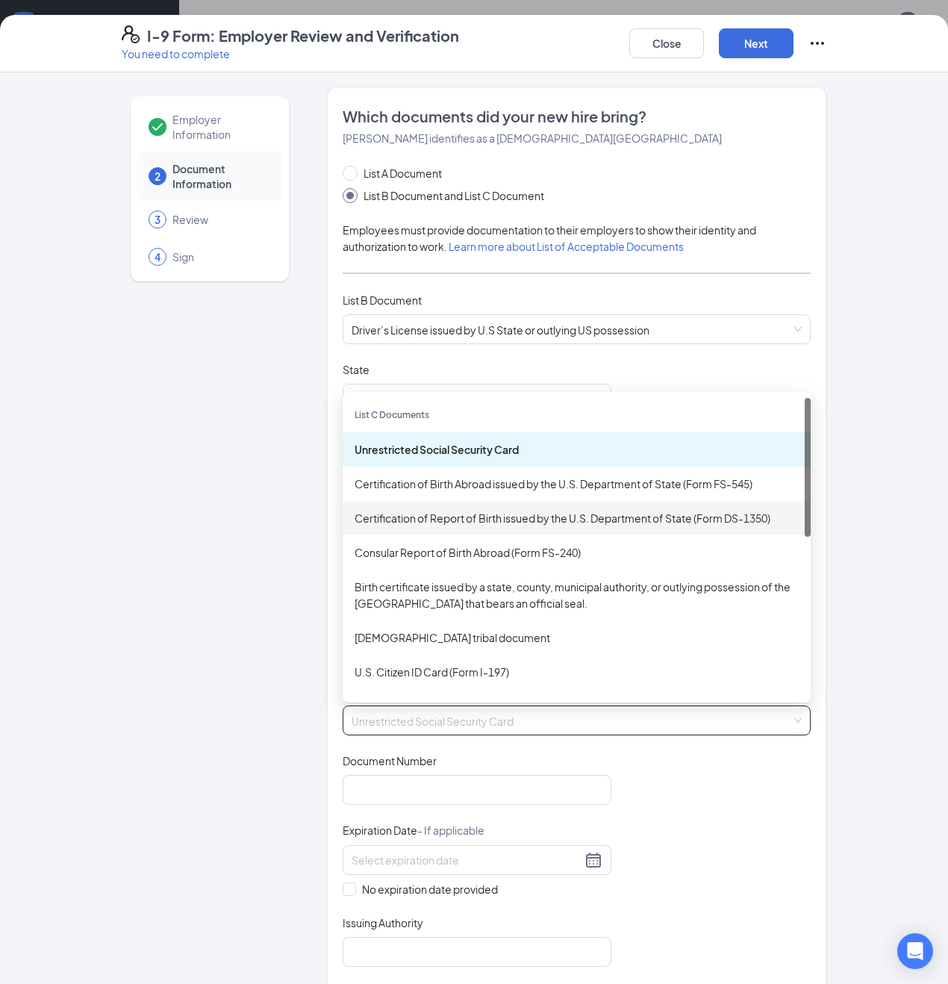
click at [528, 516] on div "Certification of Report of Birth issued by the U.S. Department of State (Form D…" at bounding box center [577, 518] width 444 height 16
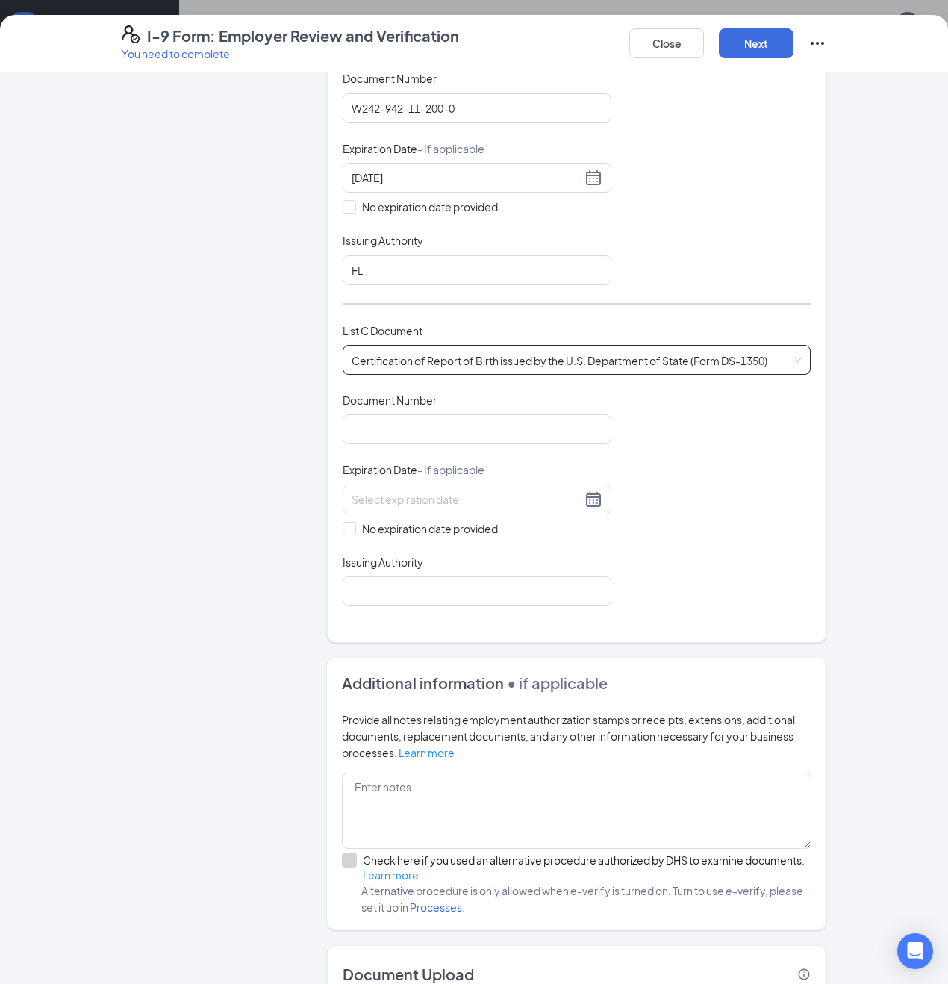
scroll to position [403, 0]
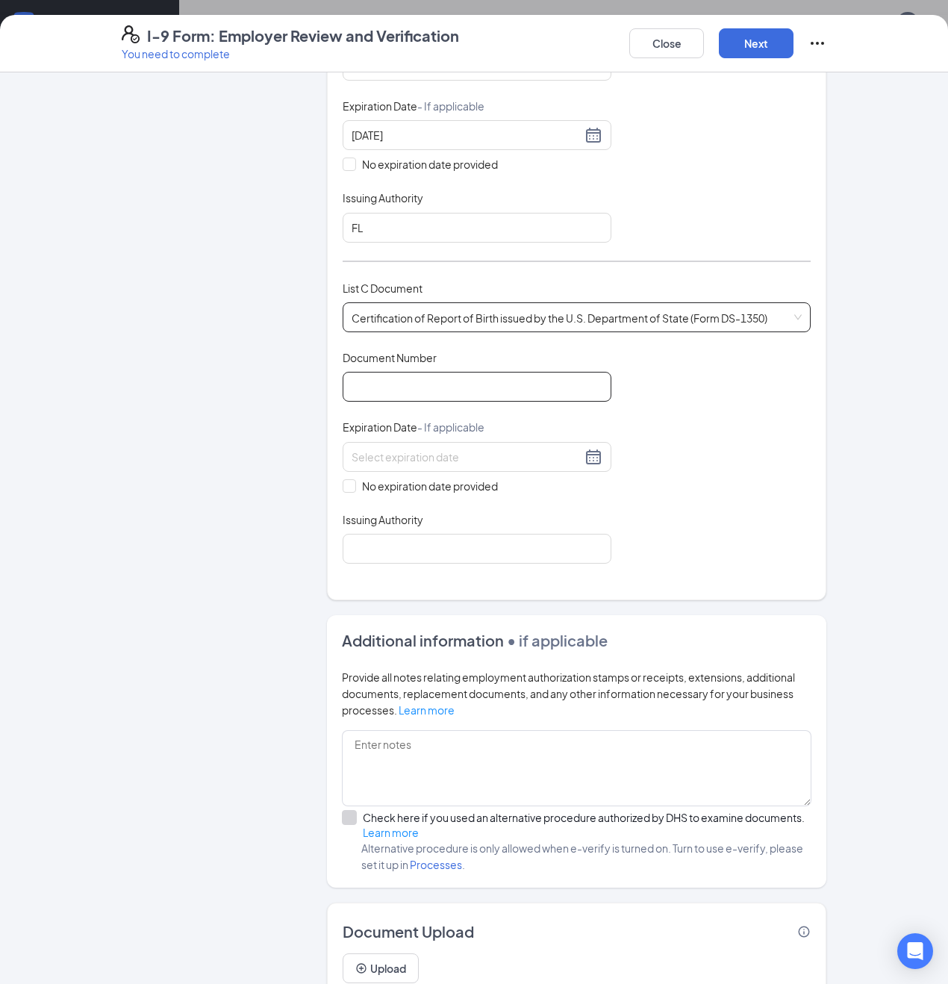
click at [369, 385] on input "Document Number" at bounding box center [477, 387] width 269 height 30
type input "124-00-310611"
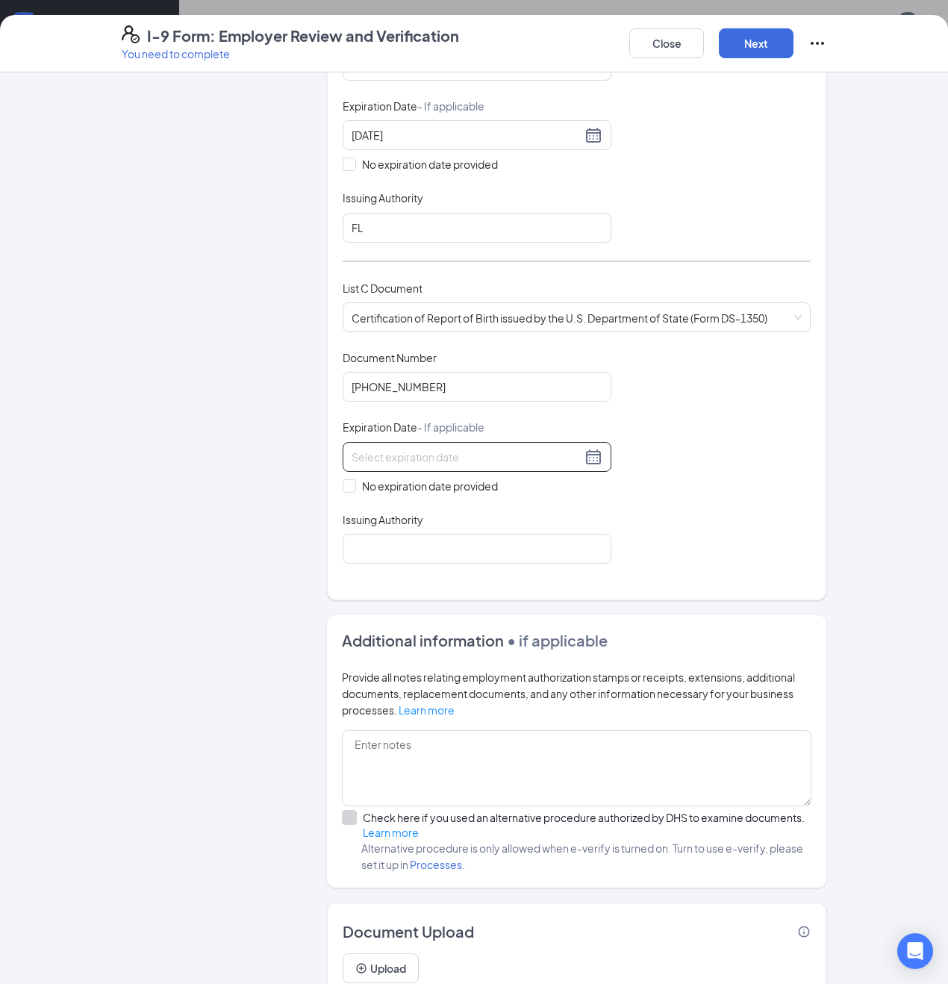
click at [593, 452] on div at bounding box center [477, 457] width 251 height 18
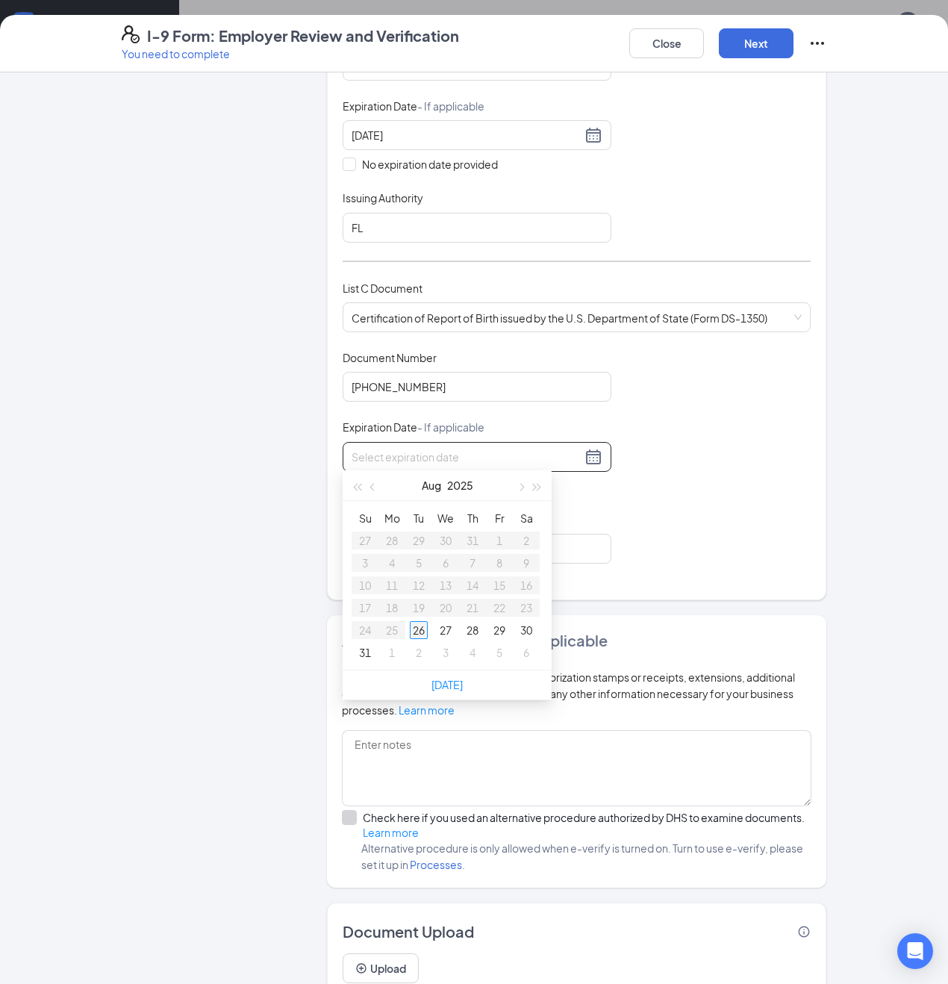
type input "08/26/2025"
click at [731, 544] on div "Document Title Certification of Report of Birth issued by the U.S. Department o…" at bounding box center [577, 456] width 468 height 213
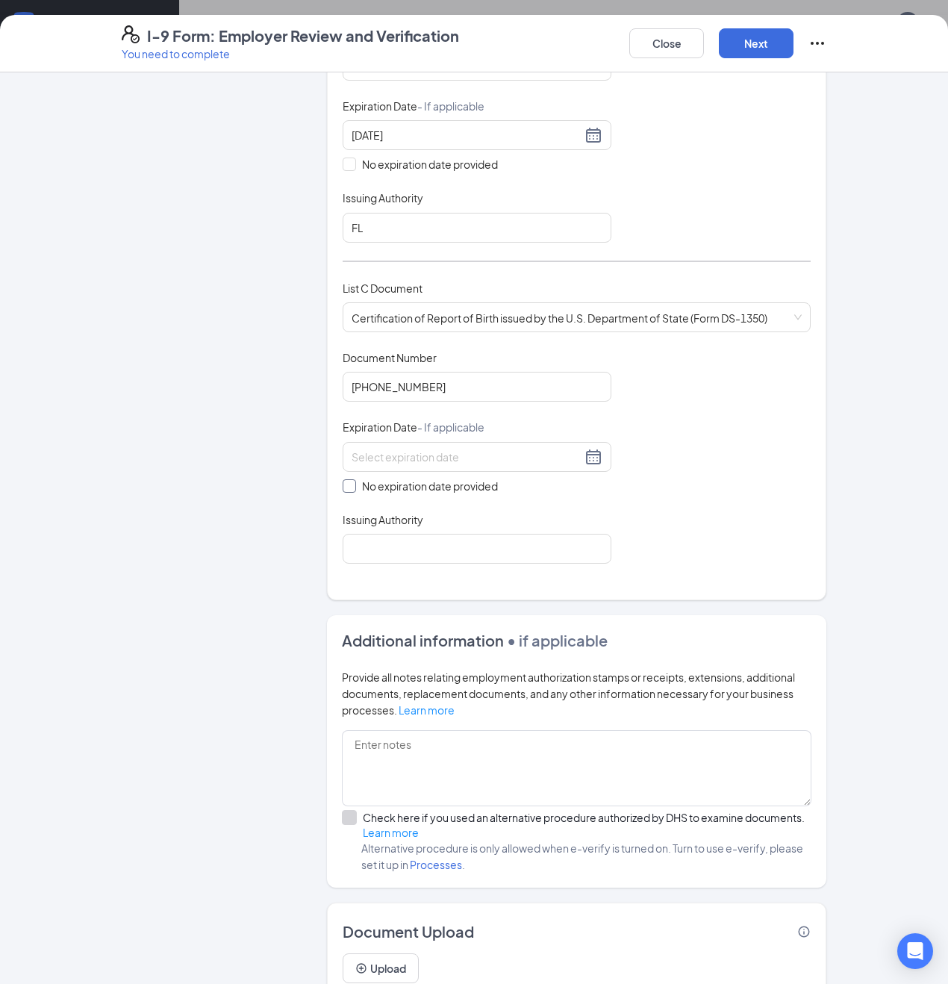
drag, startPoint x: 348, startPoint y: 477, endPoint x: 423, endPoint y: 504, distance: 80.0
click at [348, 479] on input "No expiration date provided" at bounding box center [348, 484] width 10 height 10
checkbox input "true"
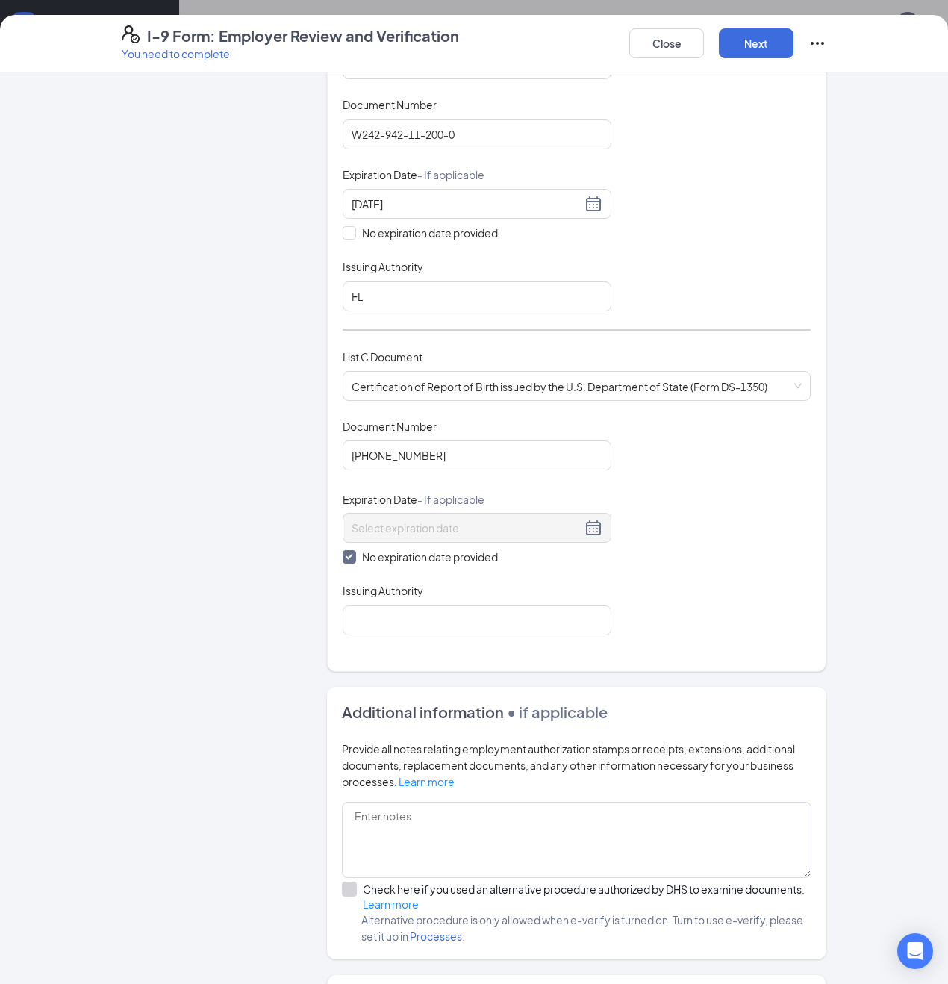
scroll to position [336, 0]
click at [394, 613] on input "Issuing Authority" at bounding box center [477, 619] width 269 height 30
type input "Missouri"
click at [689, 606] on div "Document Title Certification of Report of Birth issued by the U.S. Department o…" at bounding box center [577, 525] width 468 height 216
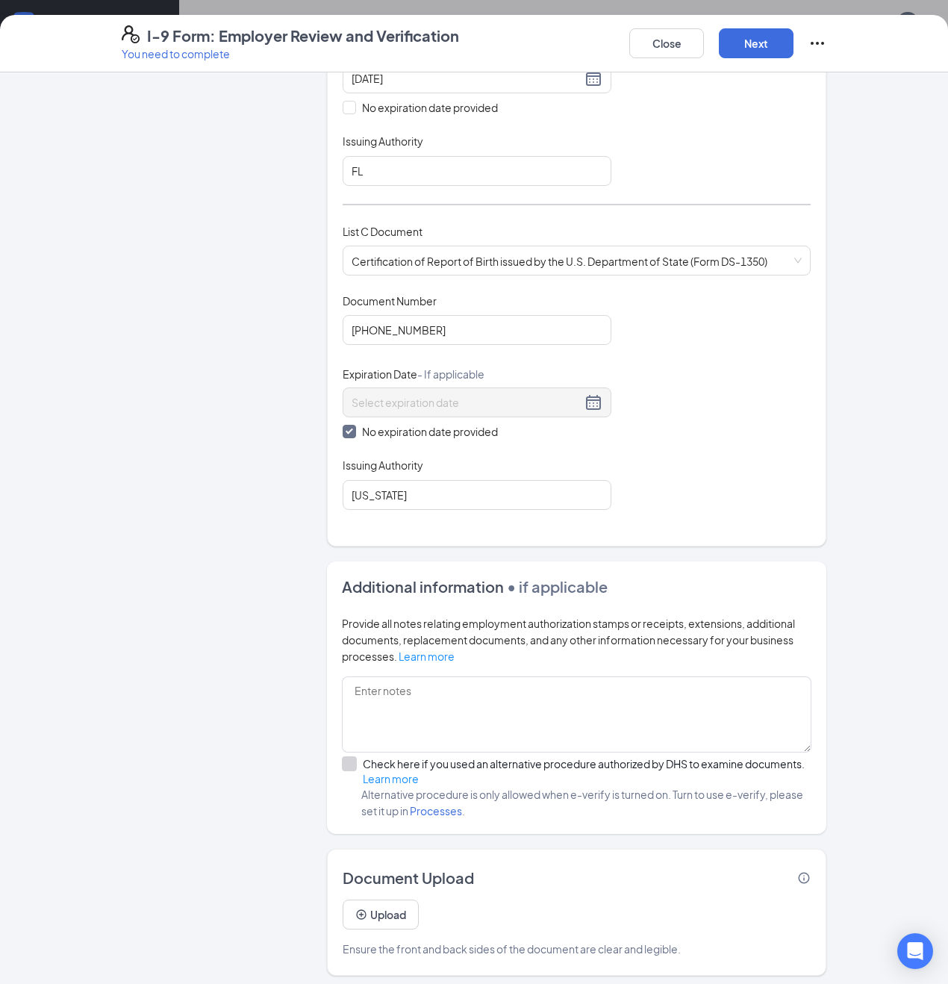
scroll to position [462, 0]
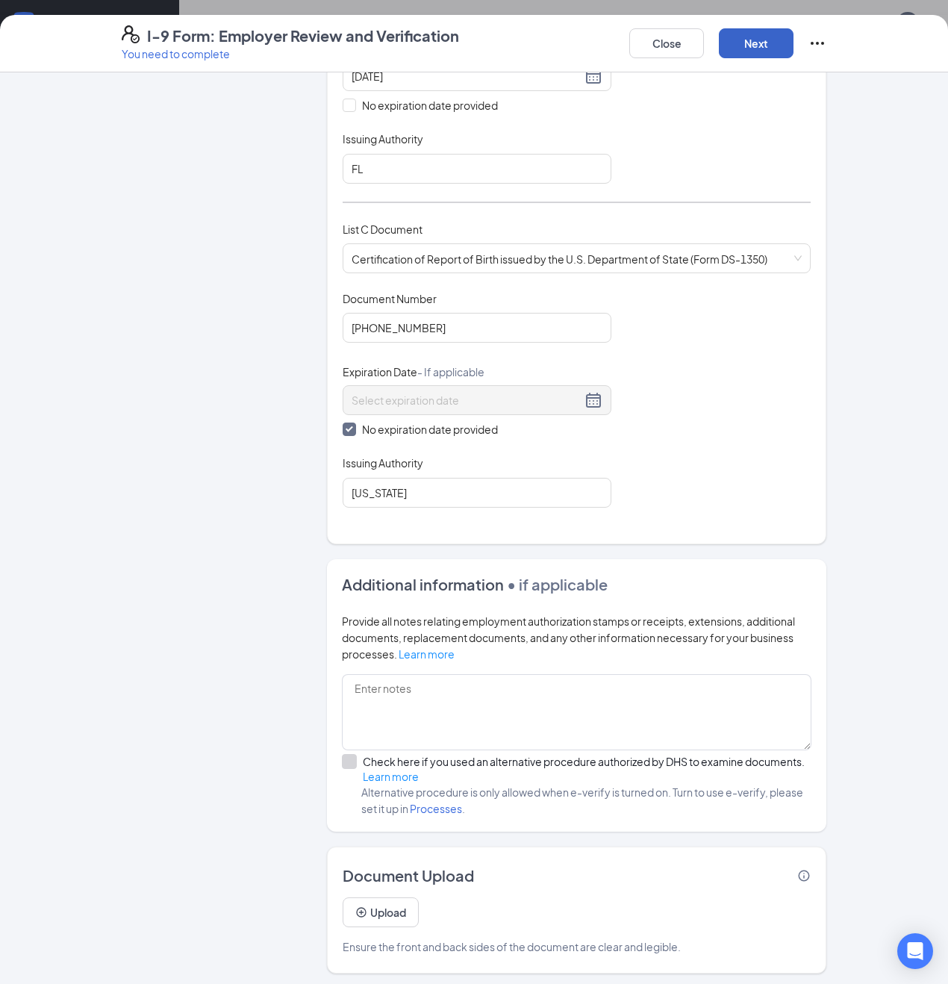
click at [755, 43] on button "Next" at bounding box center [756, 43] width 75 height 30
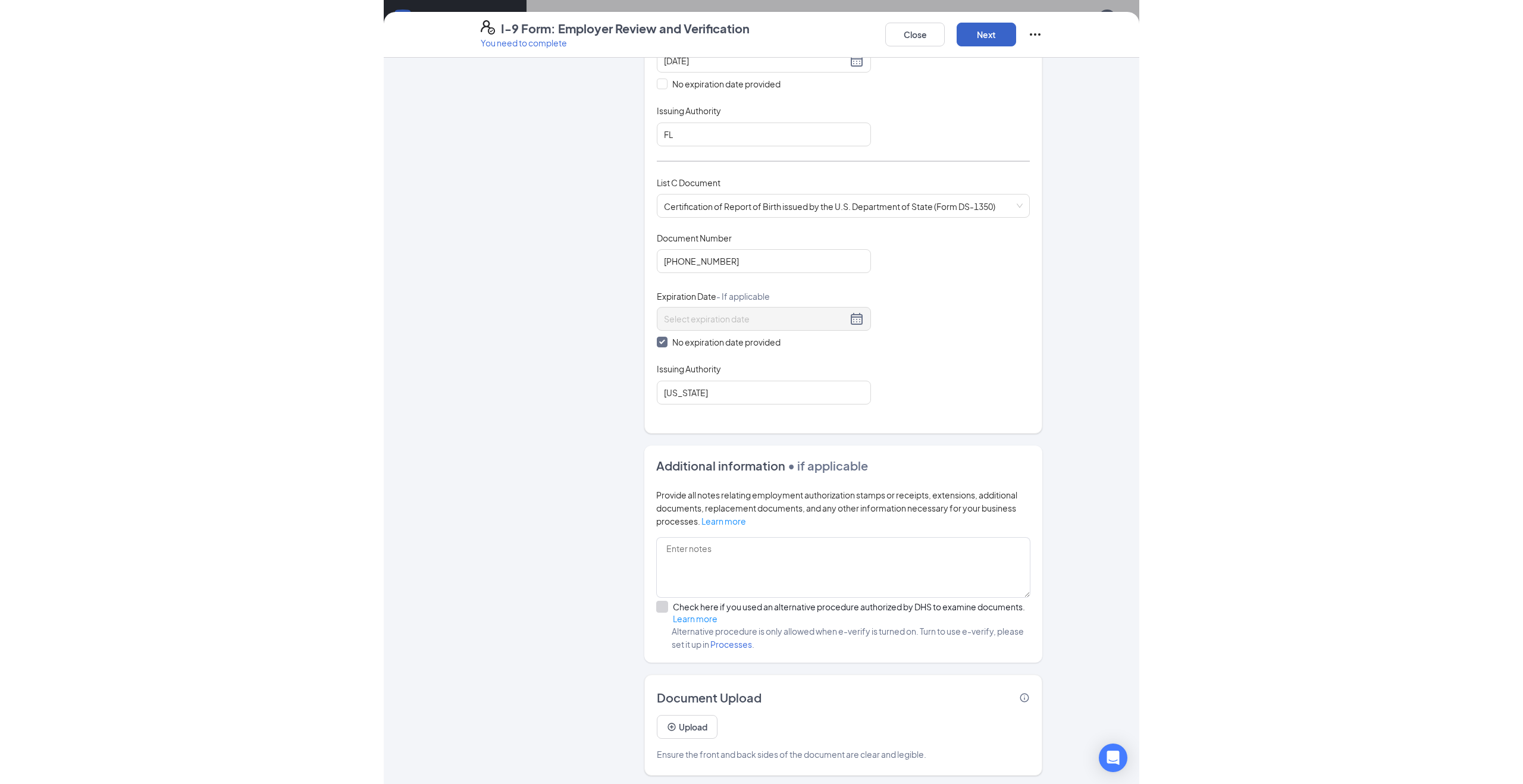
scroll to position [0, 0]
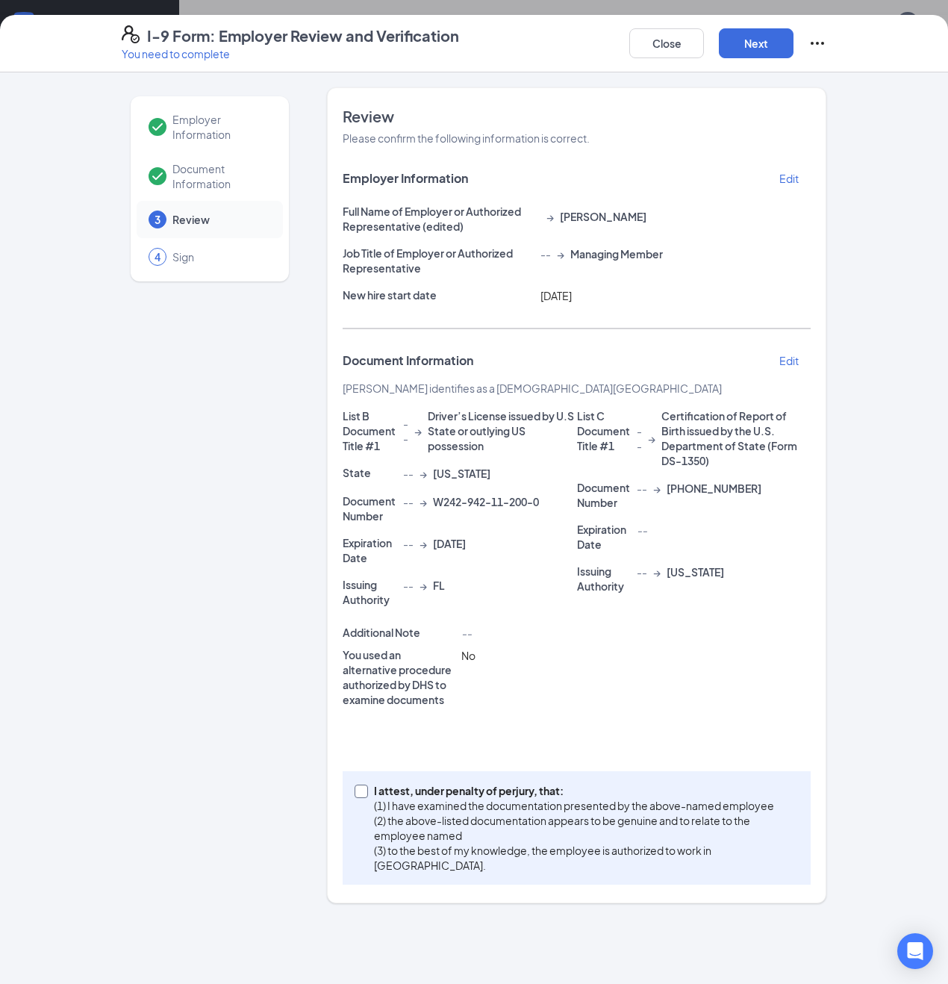
click at [360, 790] on input "I attest, under penalty of perjury, that: (1) I have examined the documentation…" at bounding box center [360, 789] width 10 height 10
checkbox input "true"
click at [758, 42] on button "Next" at bounding box center [756, 43] width 75 height 30
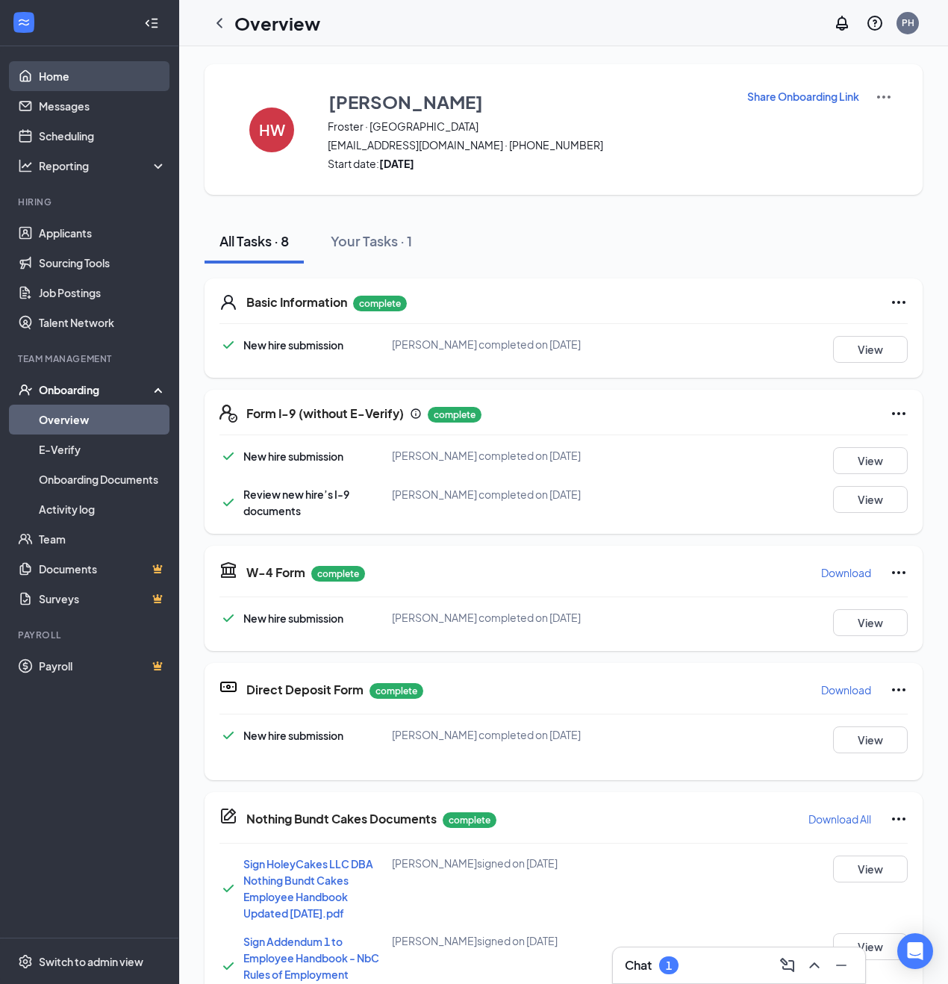
click at [52, 72] on link "Home" at bounding box center [103, 76] width 128 height 30
